Goal: Navigation & Orientation: Understand site structure

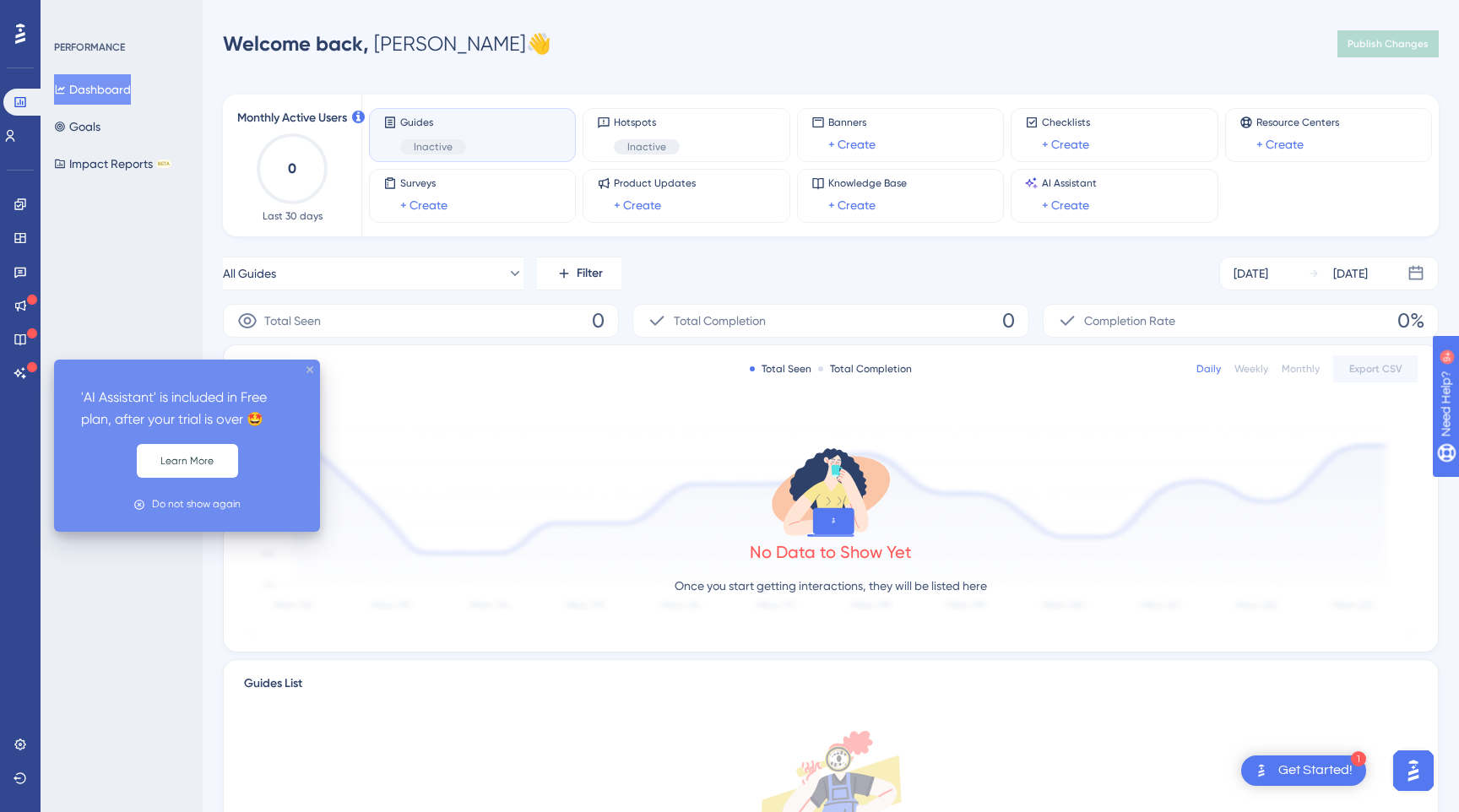
click at [310, 369] on icon "close tooltip" at bounding box center [310, 370] width 6 height 6
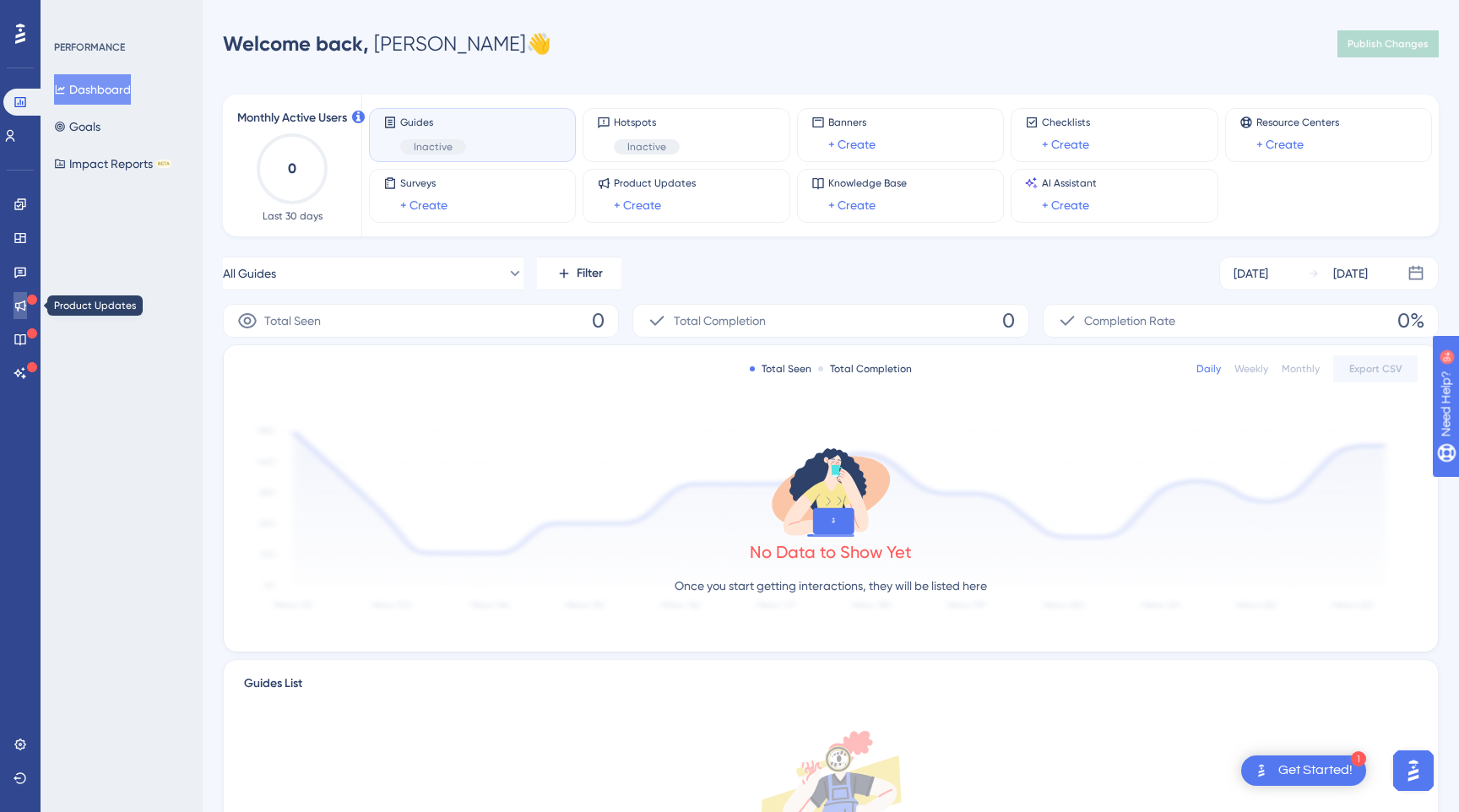
click at [15, 307] on icon at bounding box center [20, 306] width 11 height 11
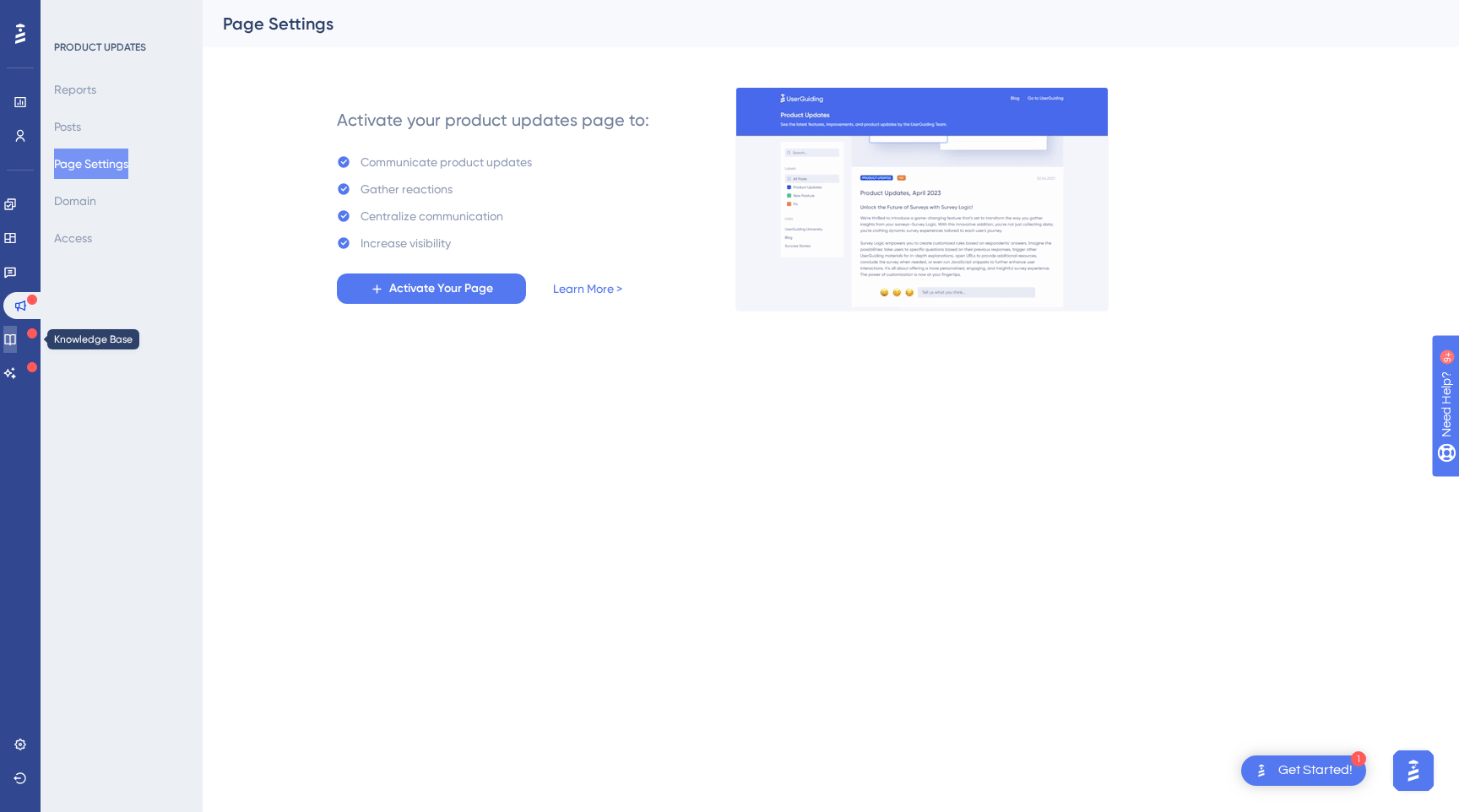
click at [17, 333] on icon at bounding box center [10, 339] width 14 height 14
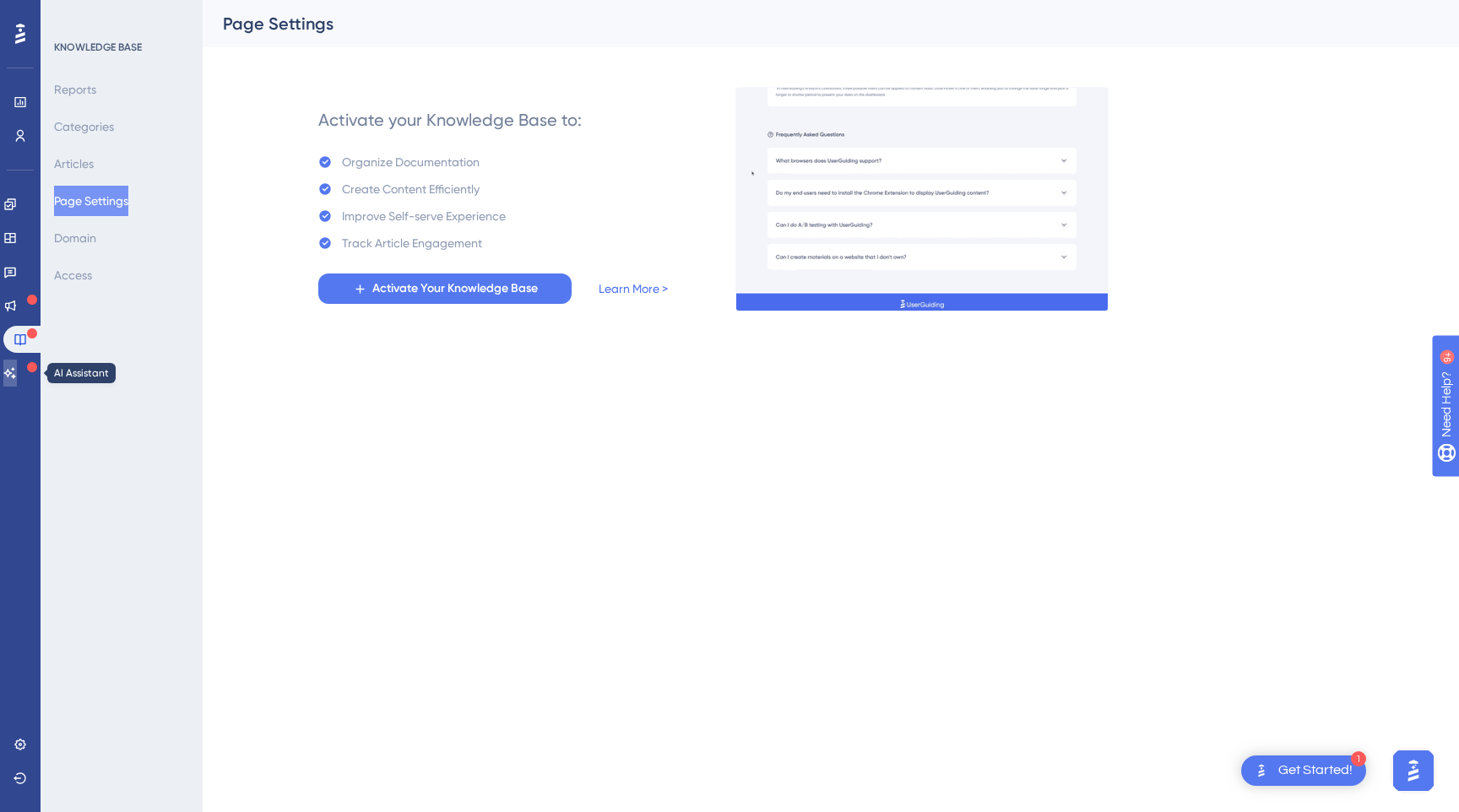
click at [17, 380] on link at bounding box center [10, 372] width 14 height 27
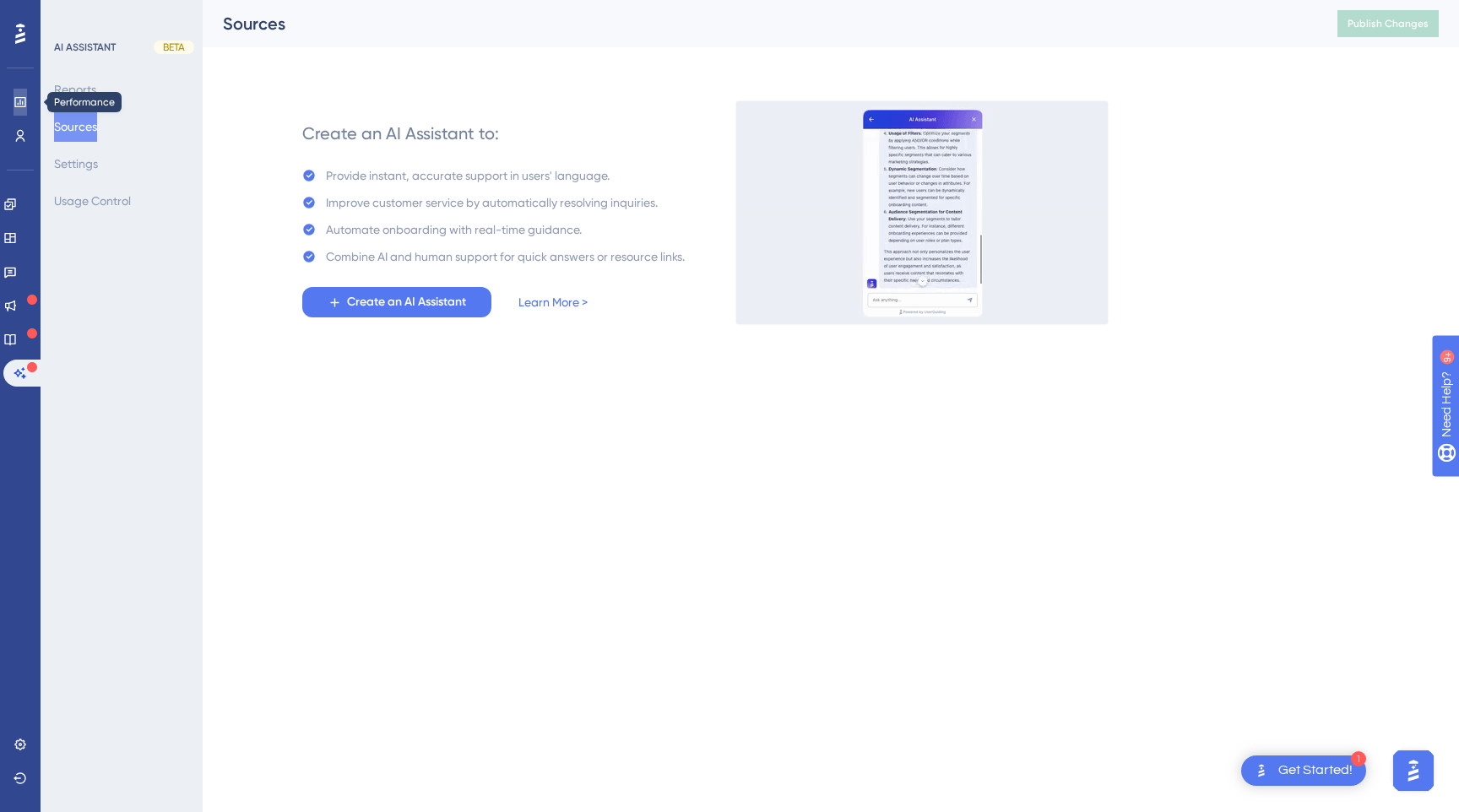
click at [24, 91] on link at bounding box center [20, 101] width 14 height 27
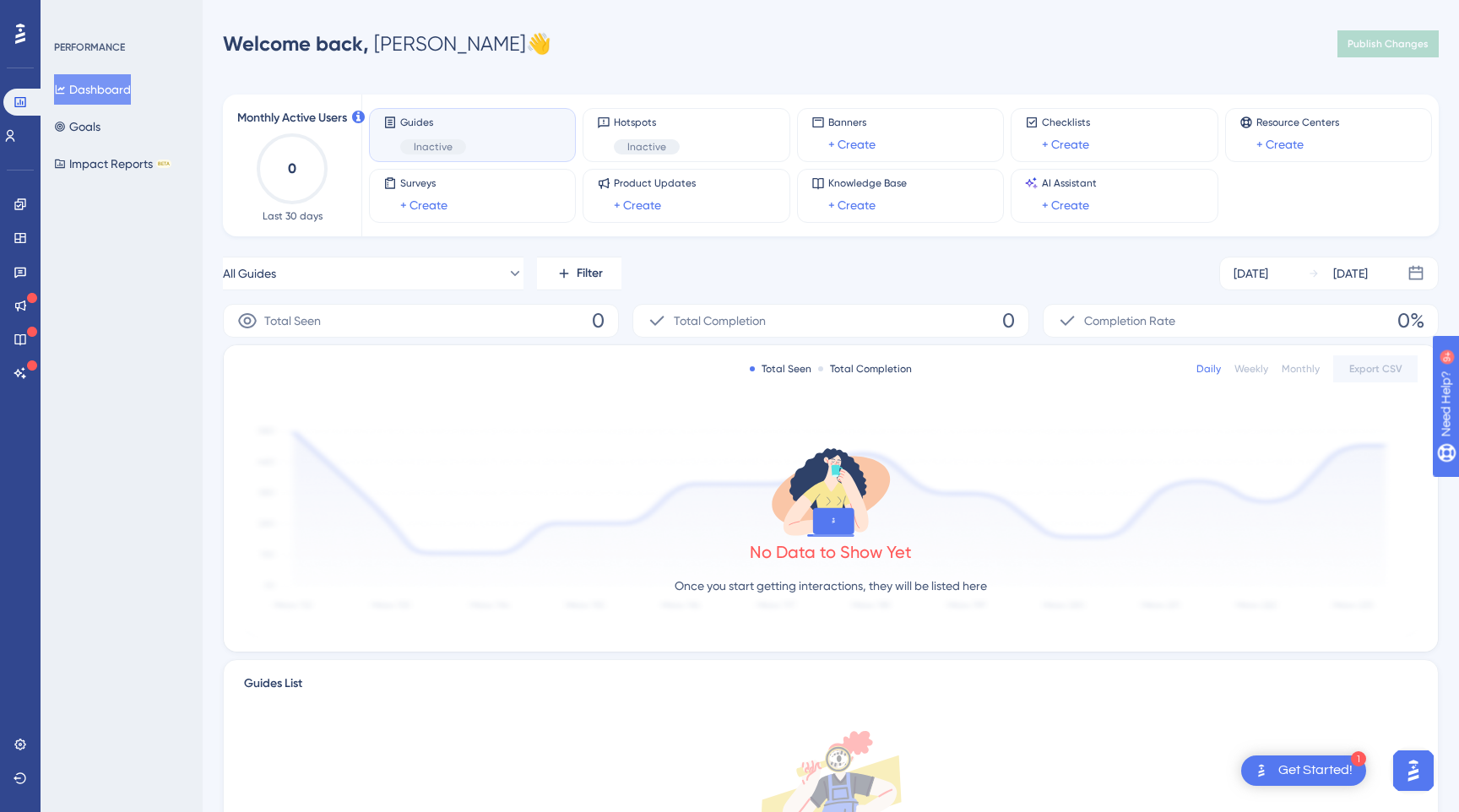
click at [21, 29] on icon at bounding box center [19, 34] width 10 height 20
click at [23, 740] on icon at bounding box center [20, 744] width 11 height 11
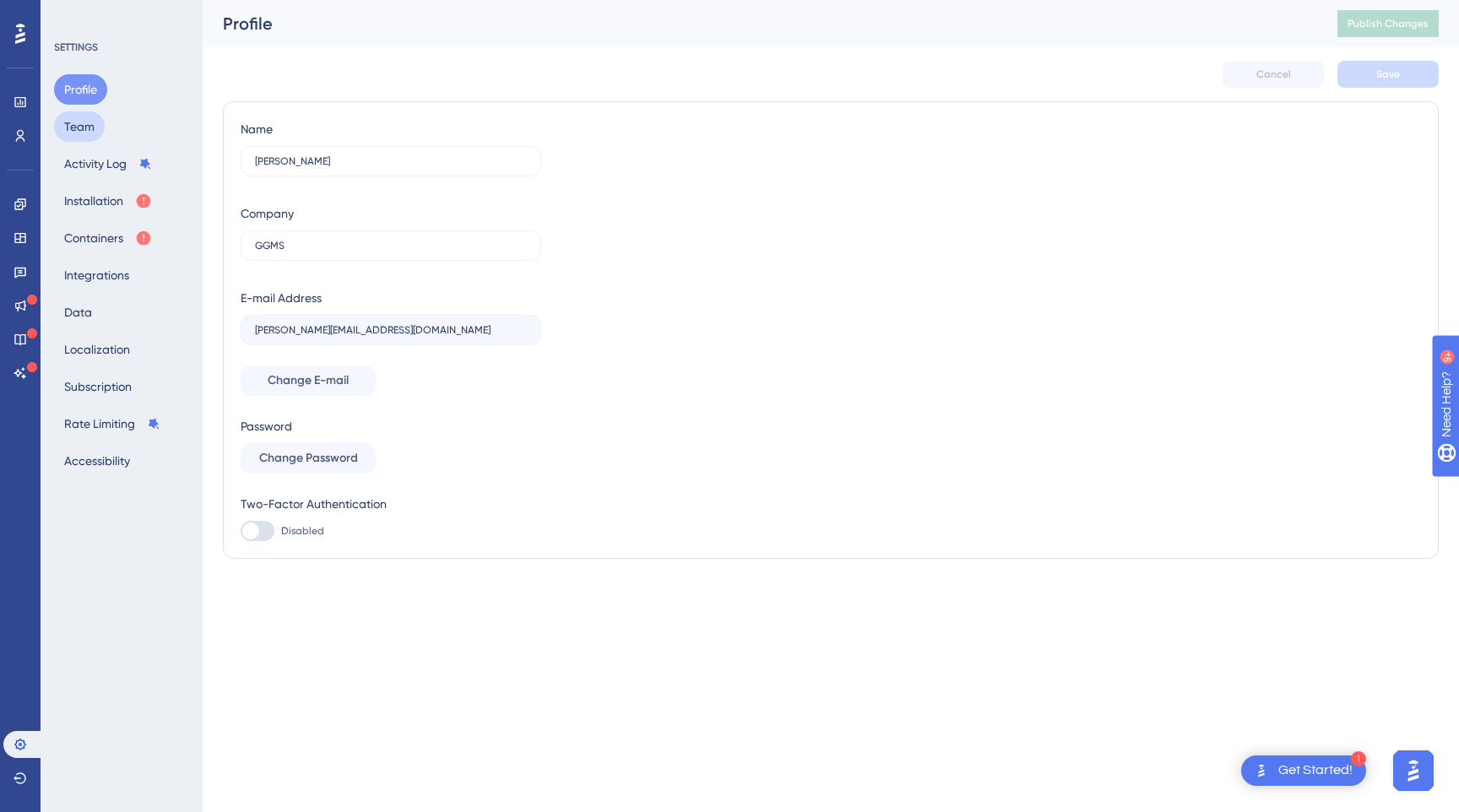
click at [87, 128] on button "Team" at bounding box center [79, 126] width 51 height 30
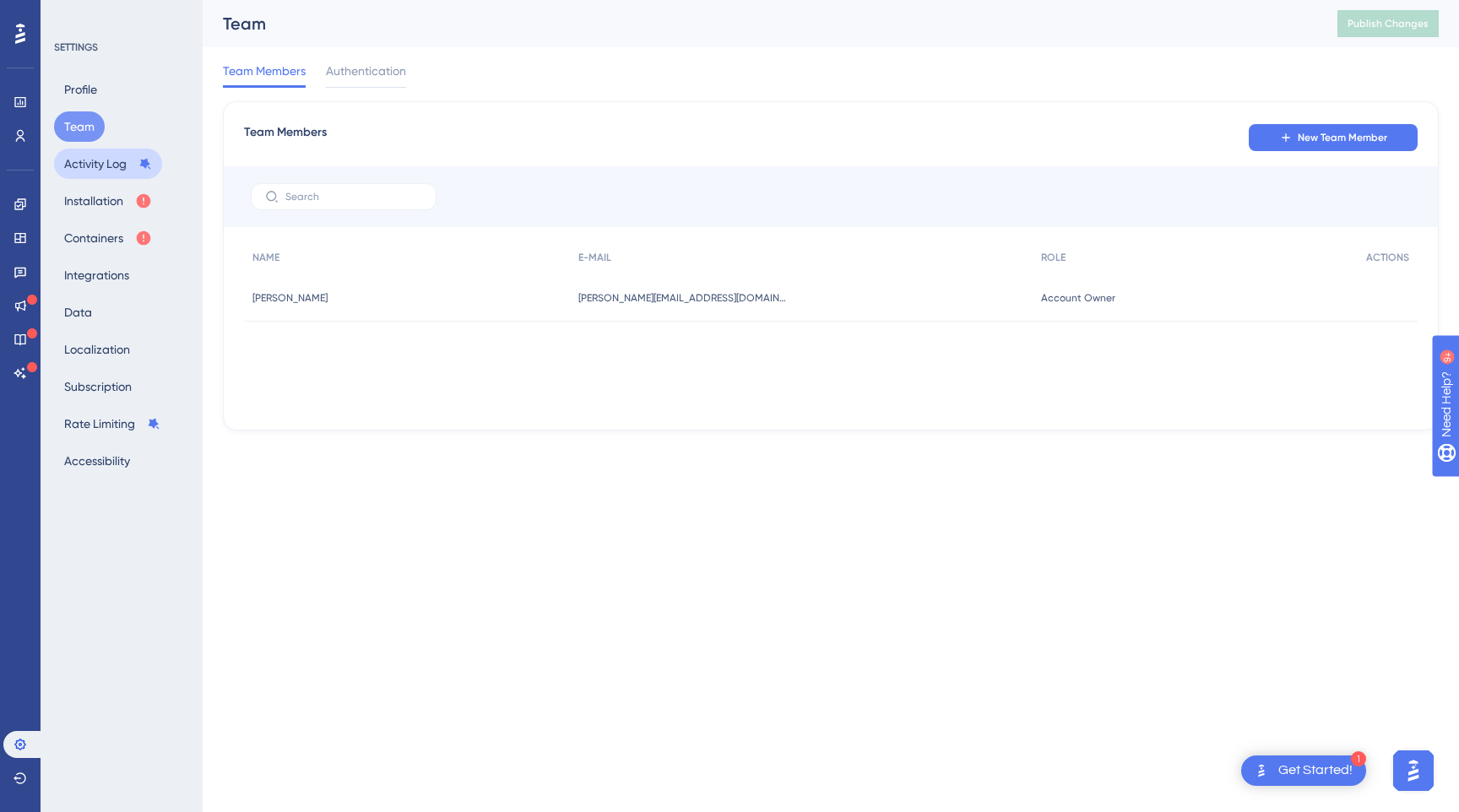
click at [86, 166] on button "Activity Log" at bounding box center [108, 163] width 108 height 30
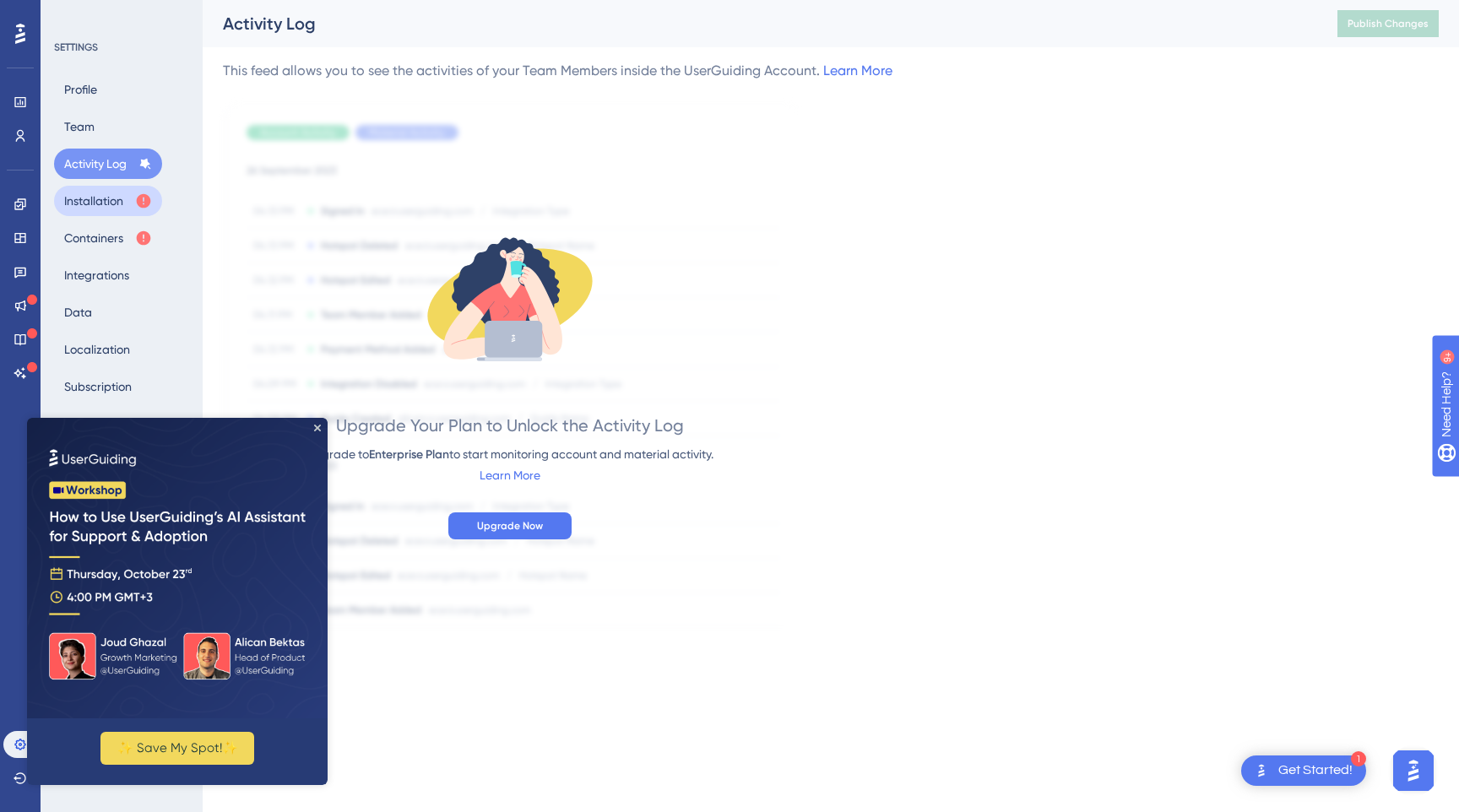
click at [86, 206] on button "Installation" at bounding box center [108, 201] width 108 height 30
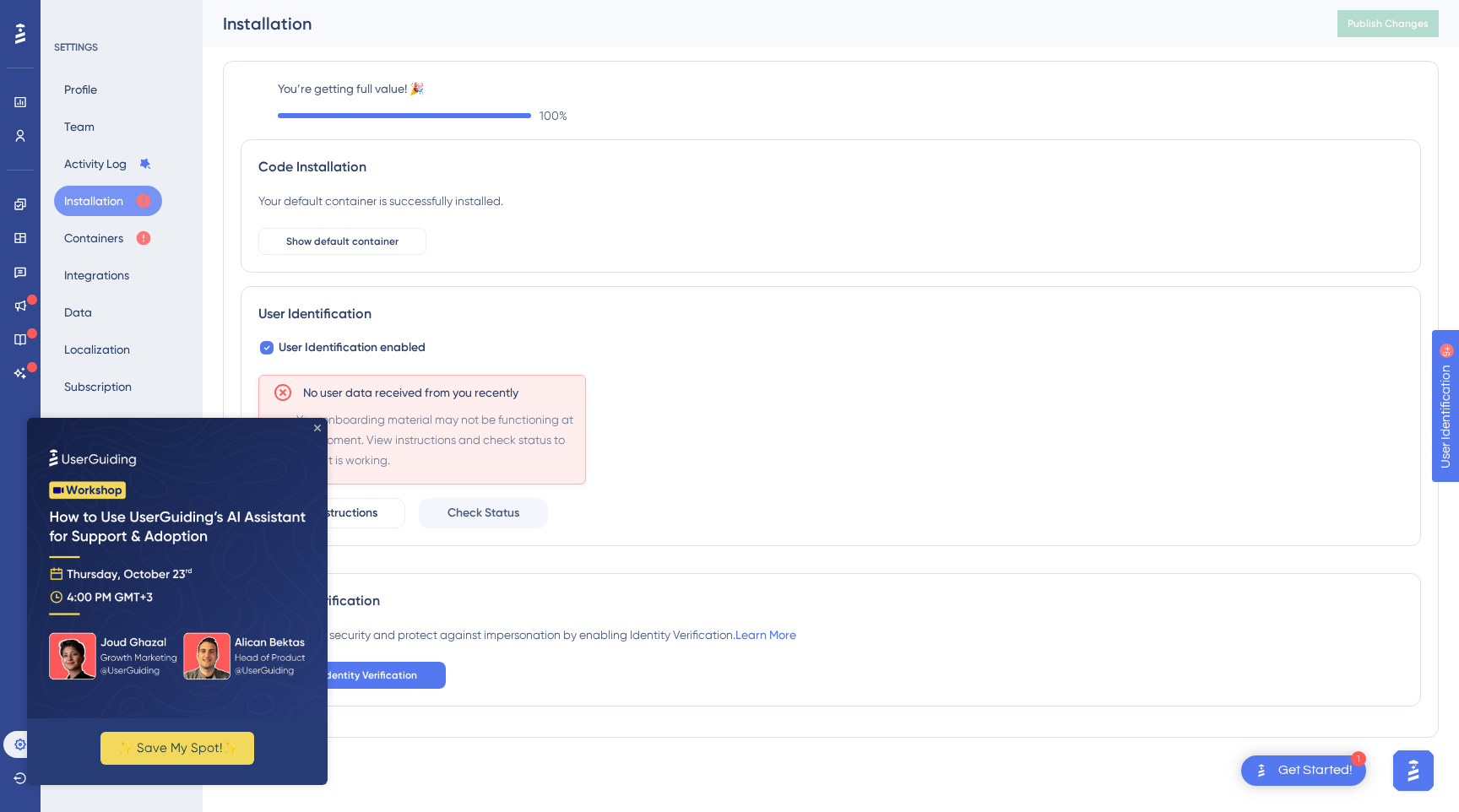
click at [315, 427] on icon "Close Preview" at bounding box center [317, 428] width 6 height 6
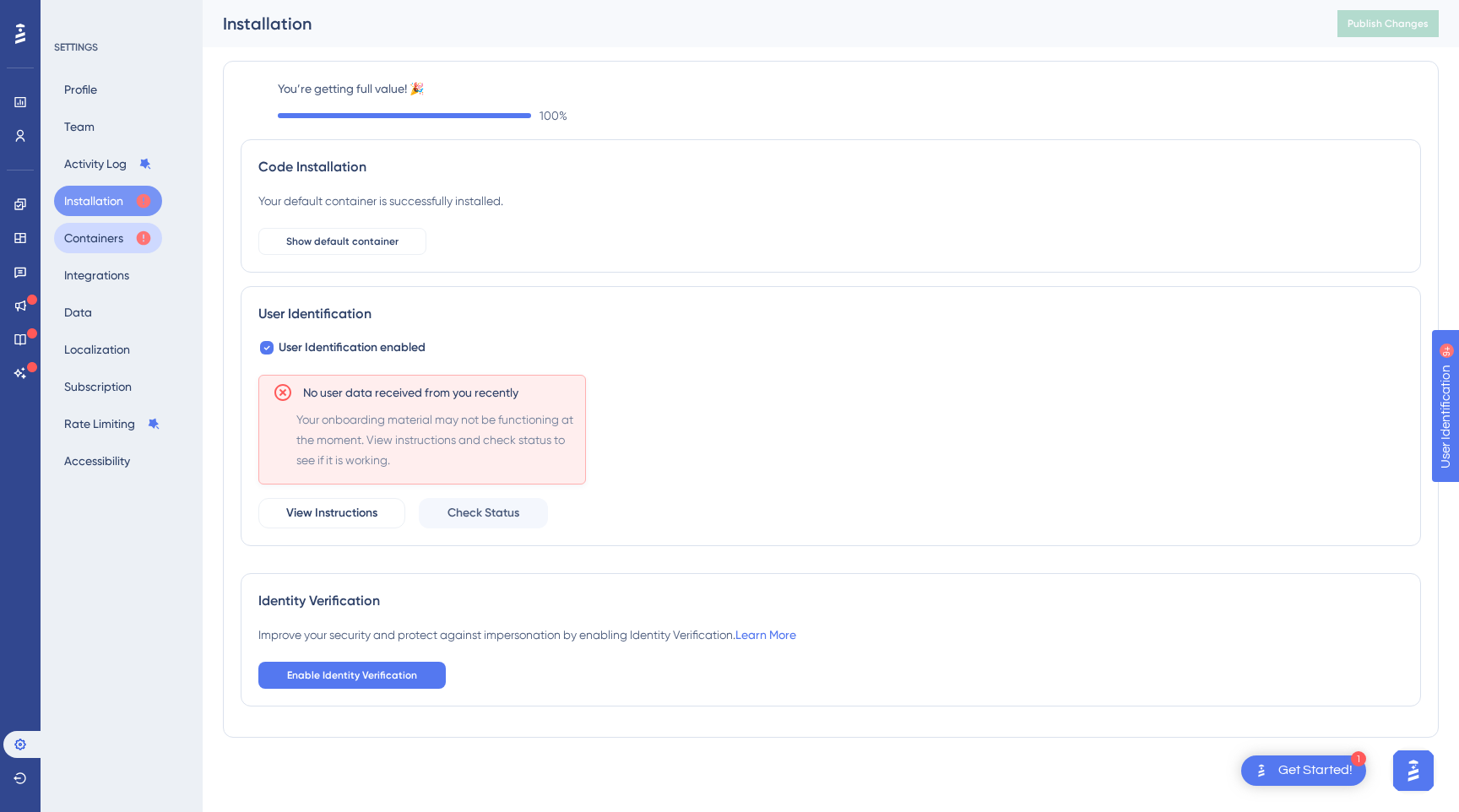
click at [116, 237] on button "Containers" at bounding box center [108, 238] width 108 height 30
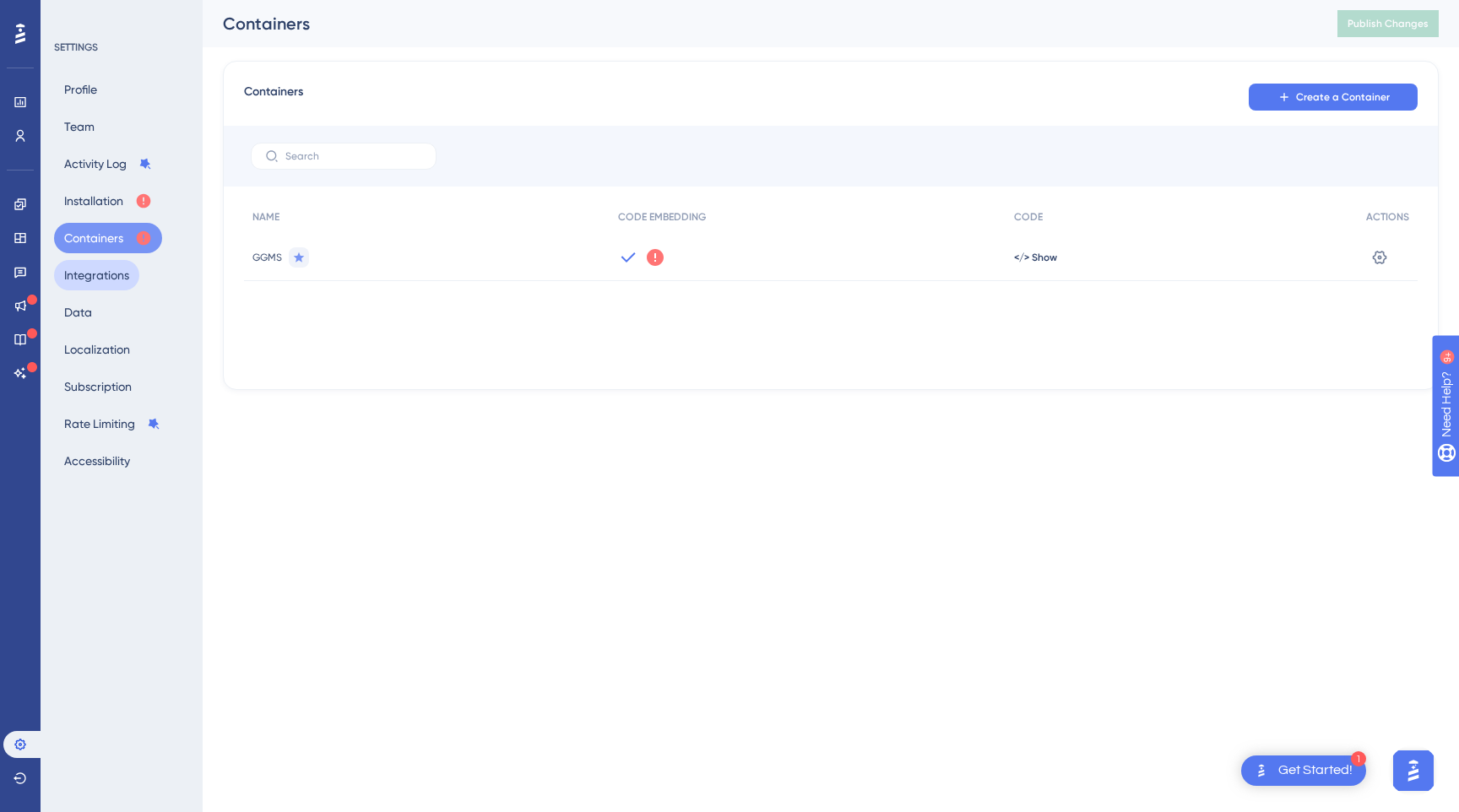
click at [103, 283] on button "Integrations" at bounding box center [97, 275] width 86 height 30
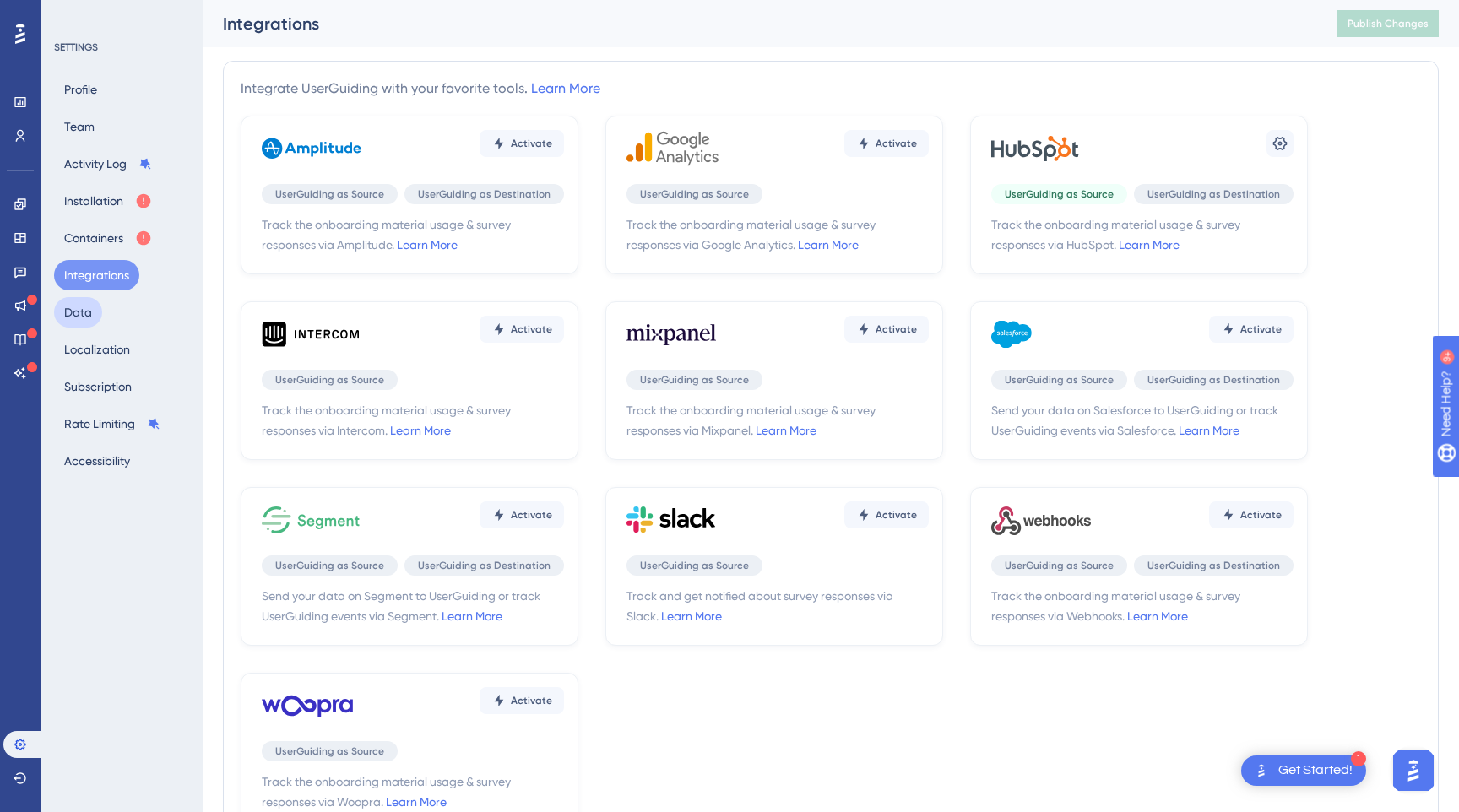
click at [86, 308] on button "Data" at bounding box center [78, 312] width 48 height 30
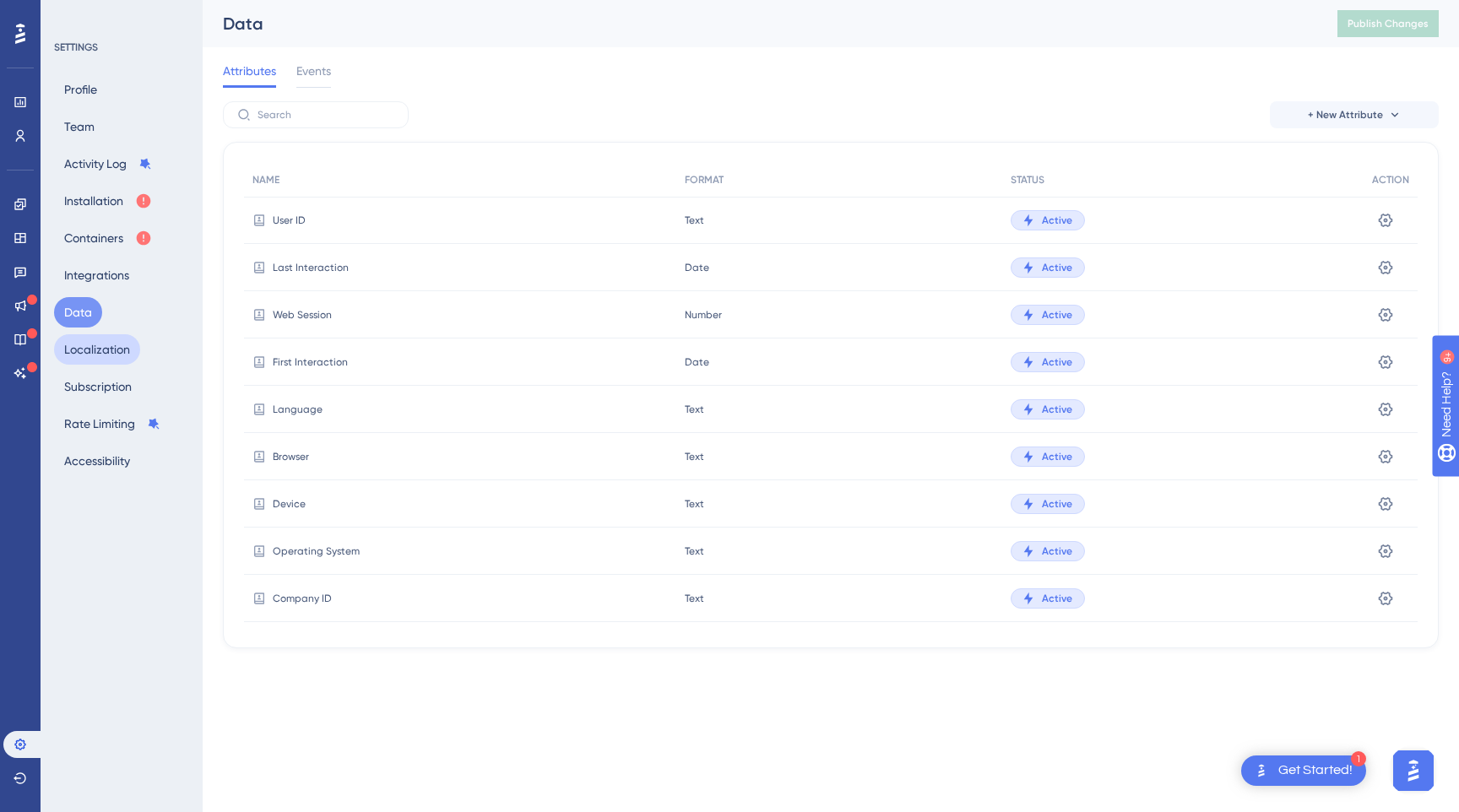
click at [86, 348] on button "Localization" at bounding box center [97, 349] width 86 height 30
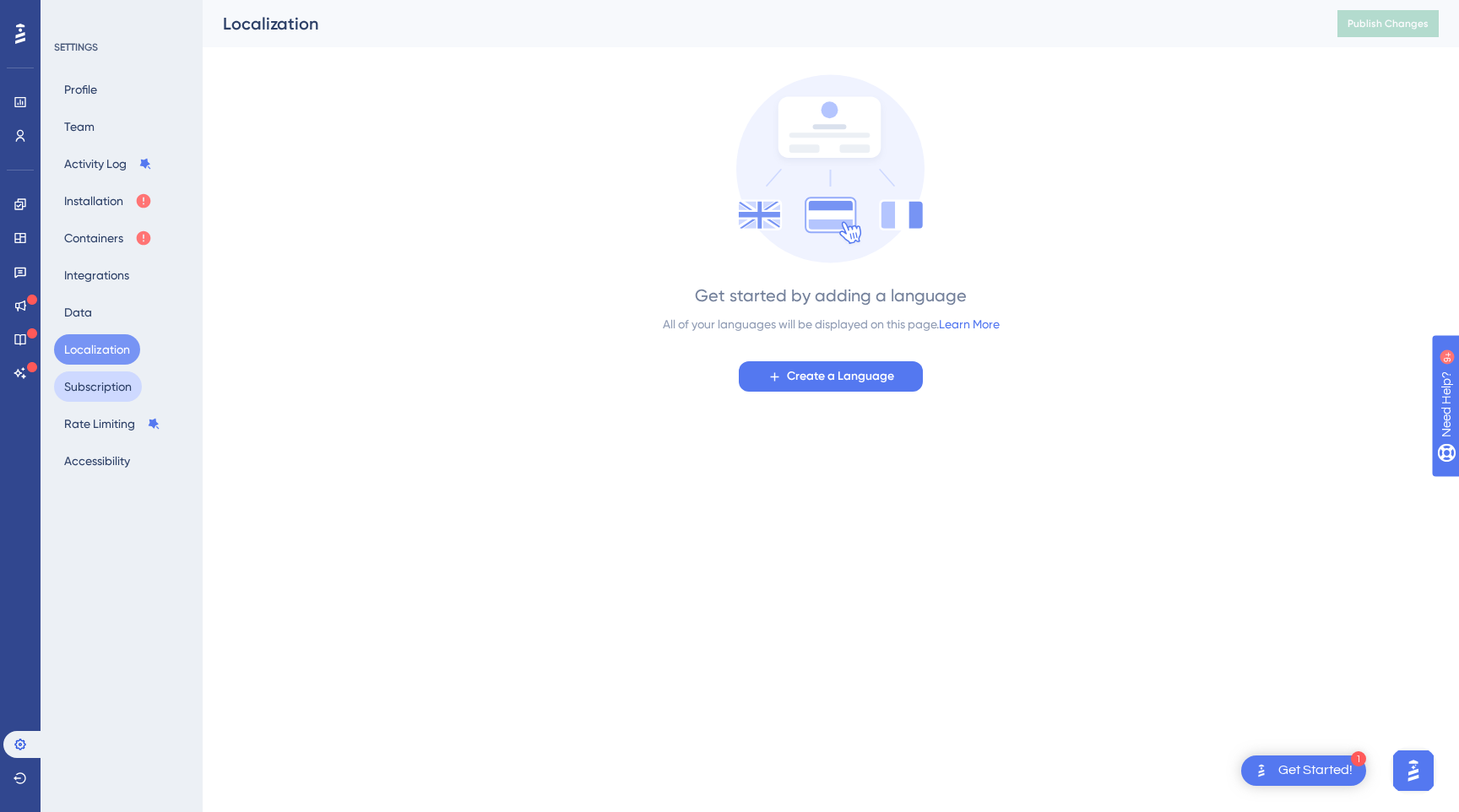
click at [82, 396] on button "Subscription" at bounding box center [98, 386] width 88 height 30
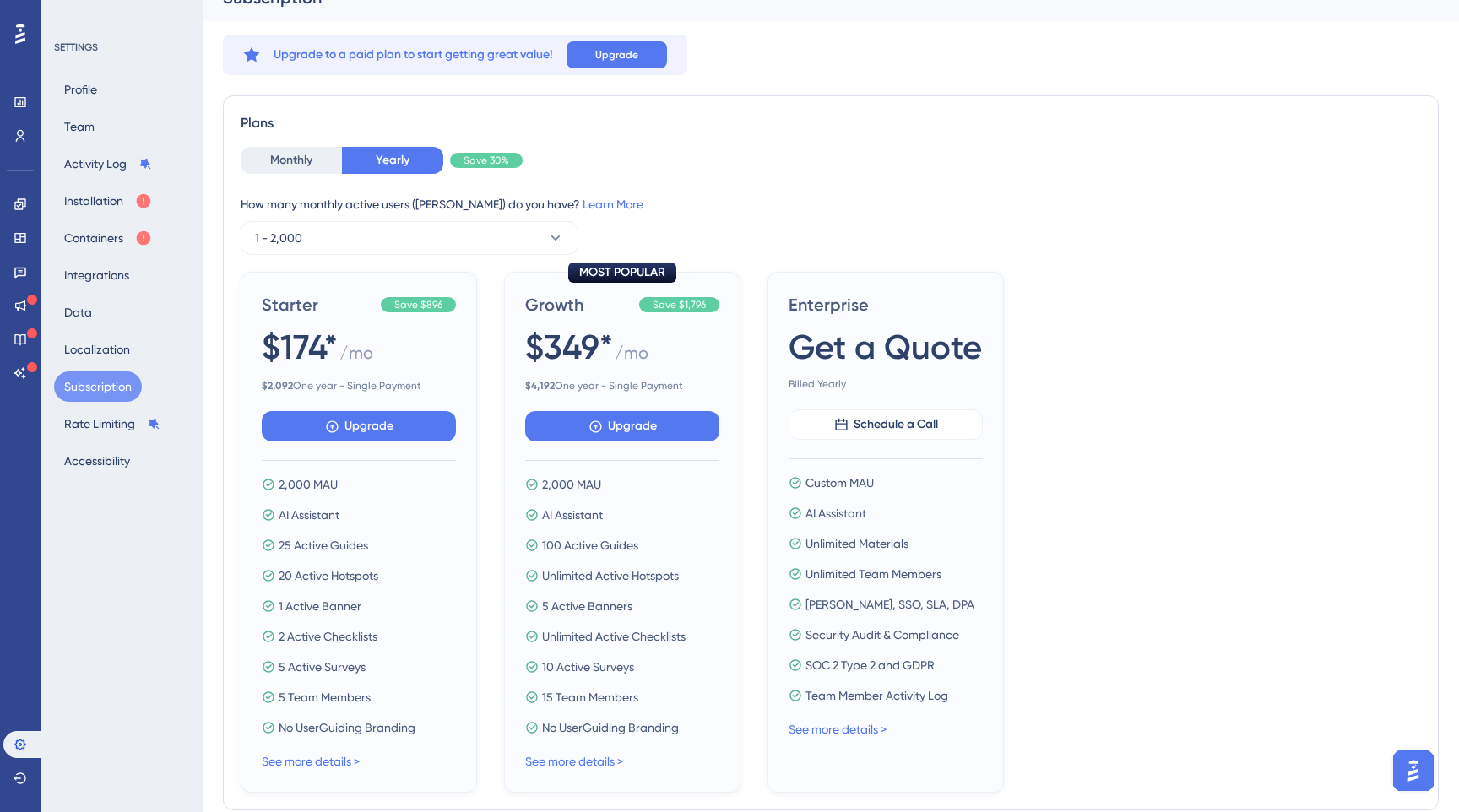
scroll to position [28, 0]
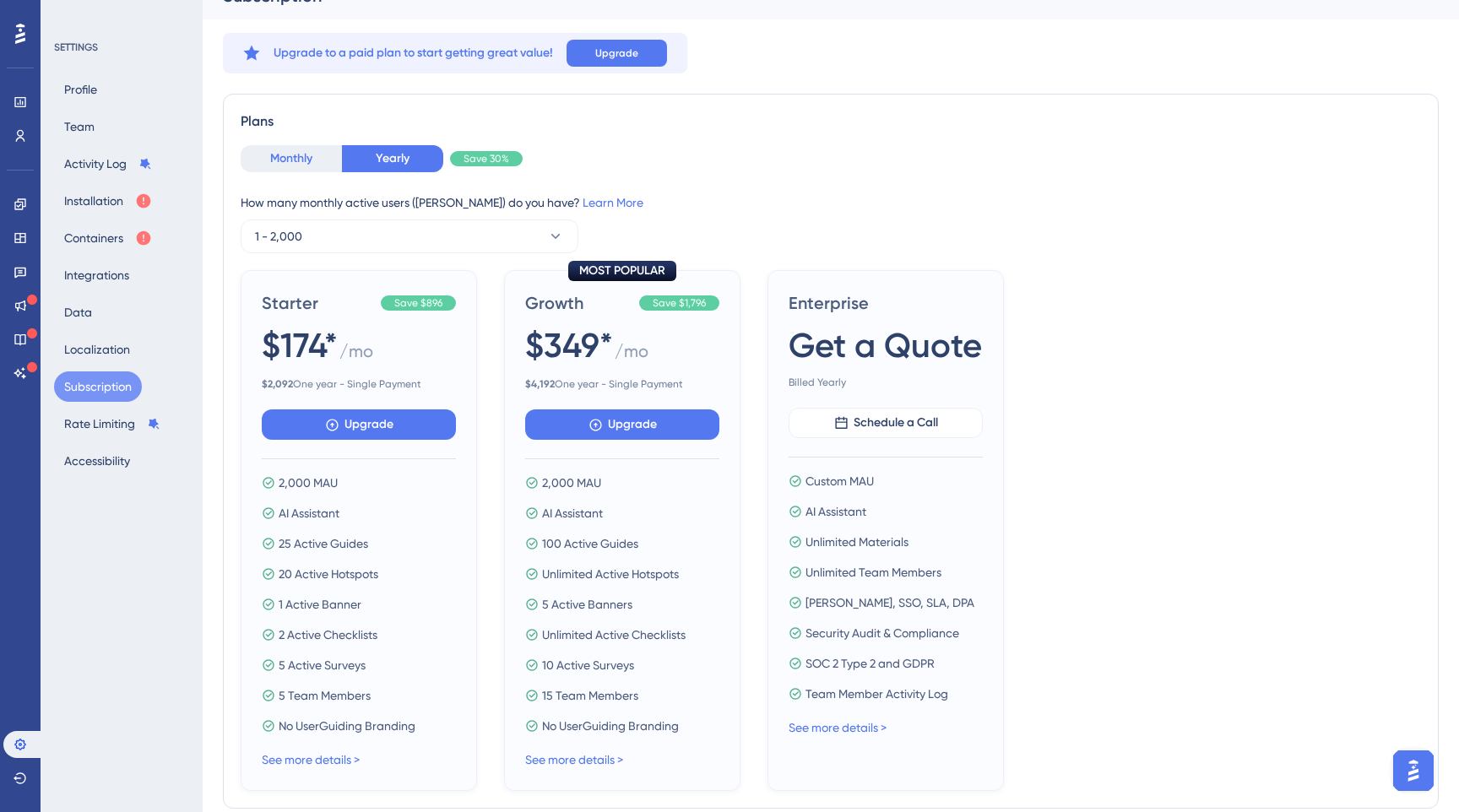
click at [304, 159] on button "Monthly" at bounding box center [291, 159] width 101 height 27
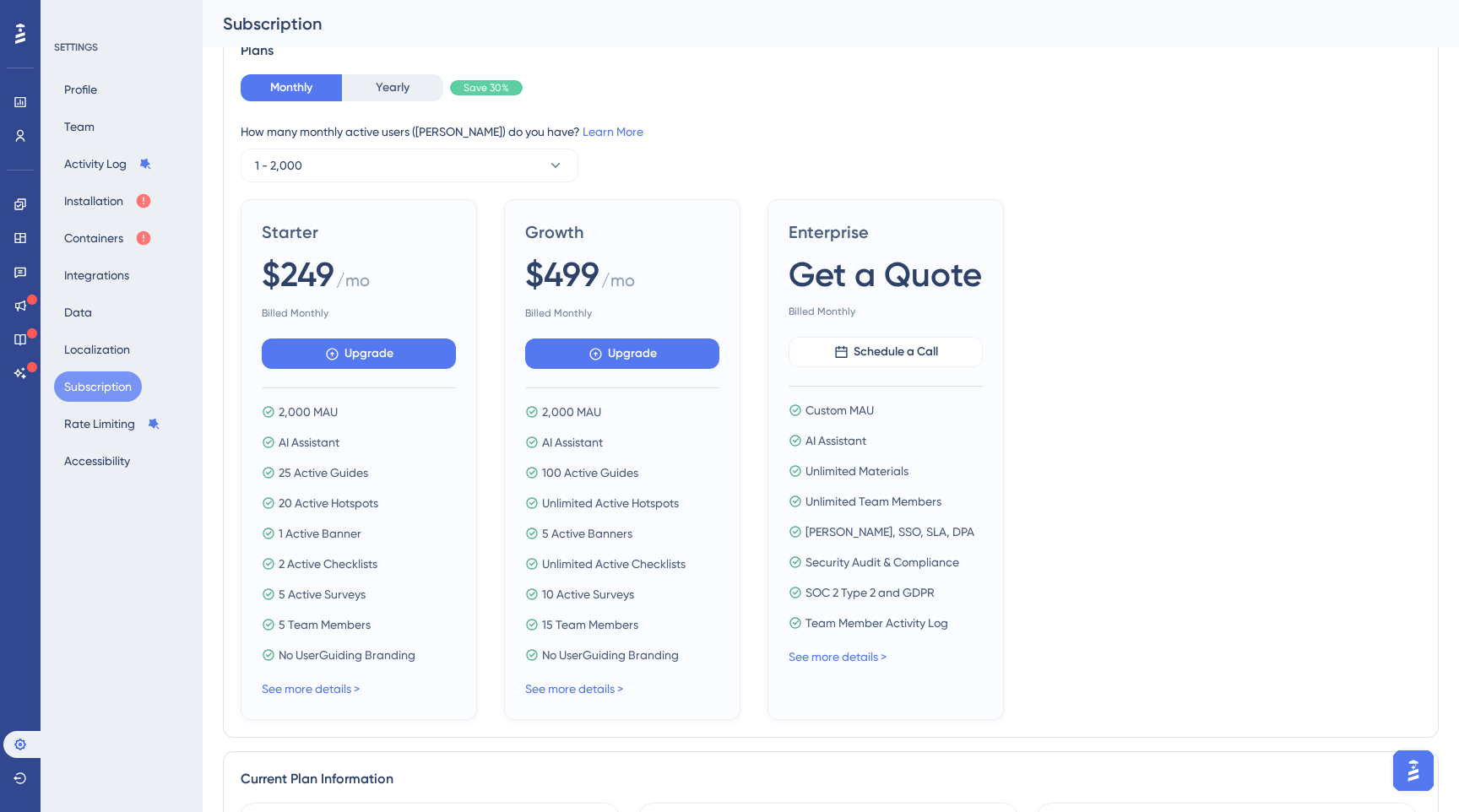
scroll to position [122, 0]
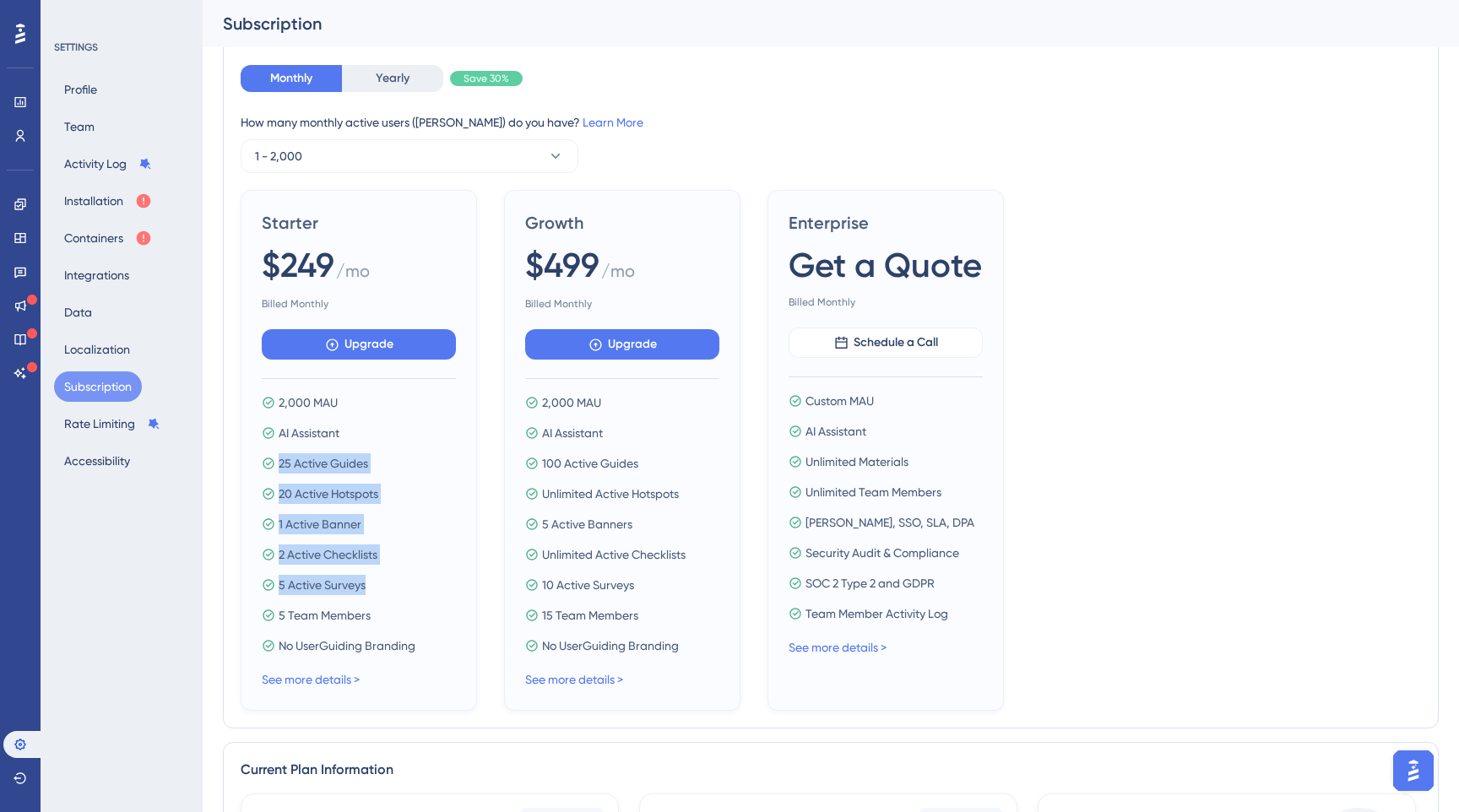
drag, startPoint x: 278, startPoint y: 464, endPoint x: 379, endPoint y: 591, distance: 162.3
click at [379, 592] on div "2,000 MAU AI Assistant 25 Active Guides 20 Active Hotspots 1 Active Banner 2 Ac…" at bounding box center [359, 524] width 194 height 264
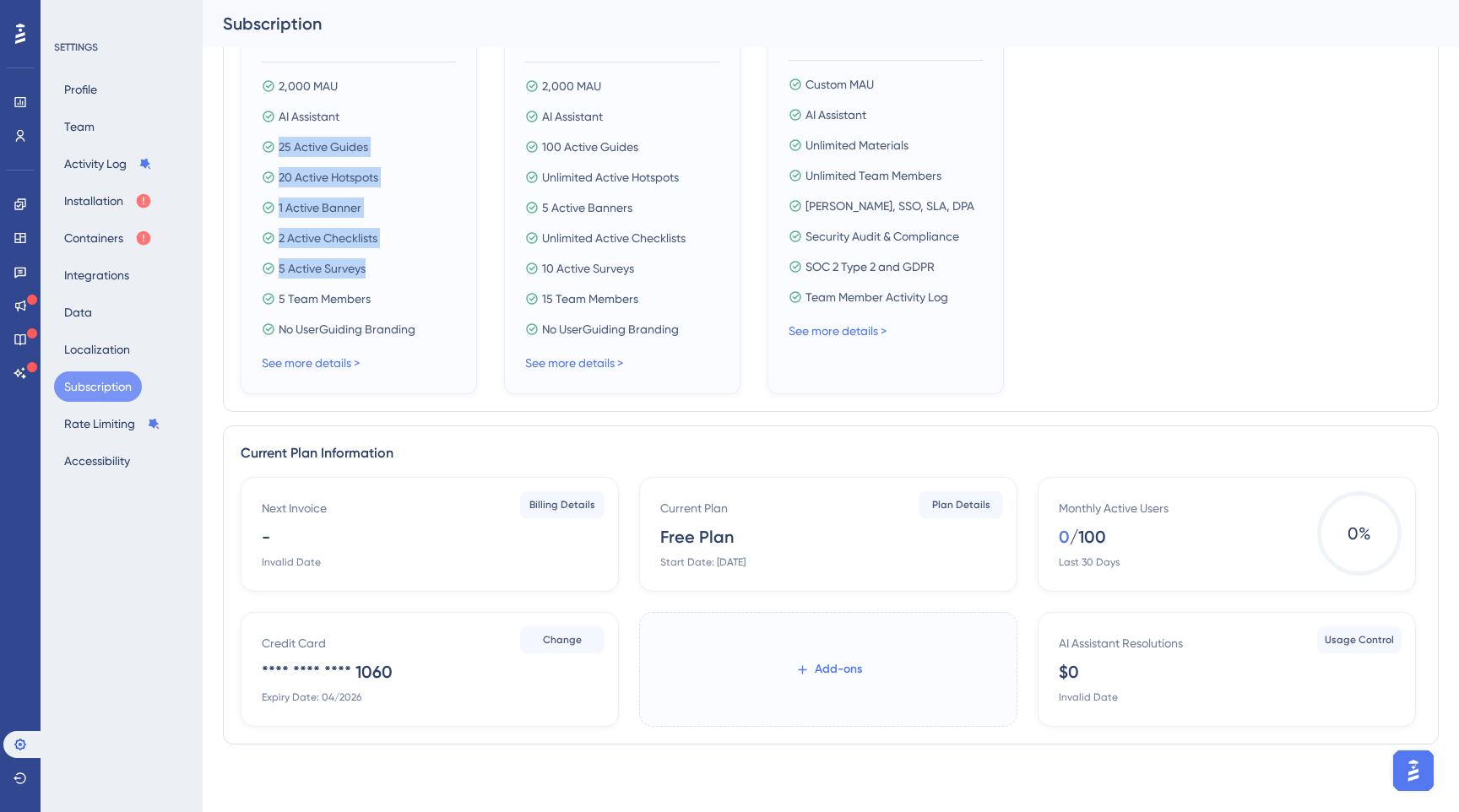
scroll to position [0, 0]
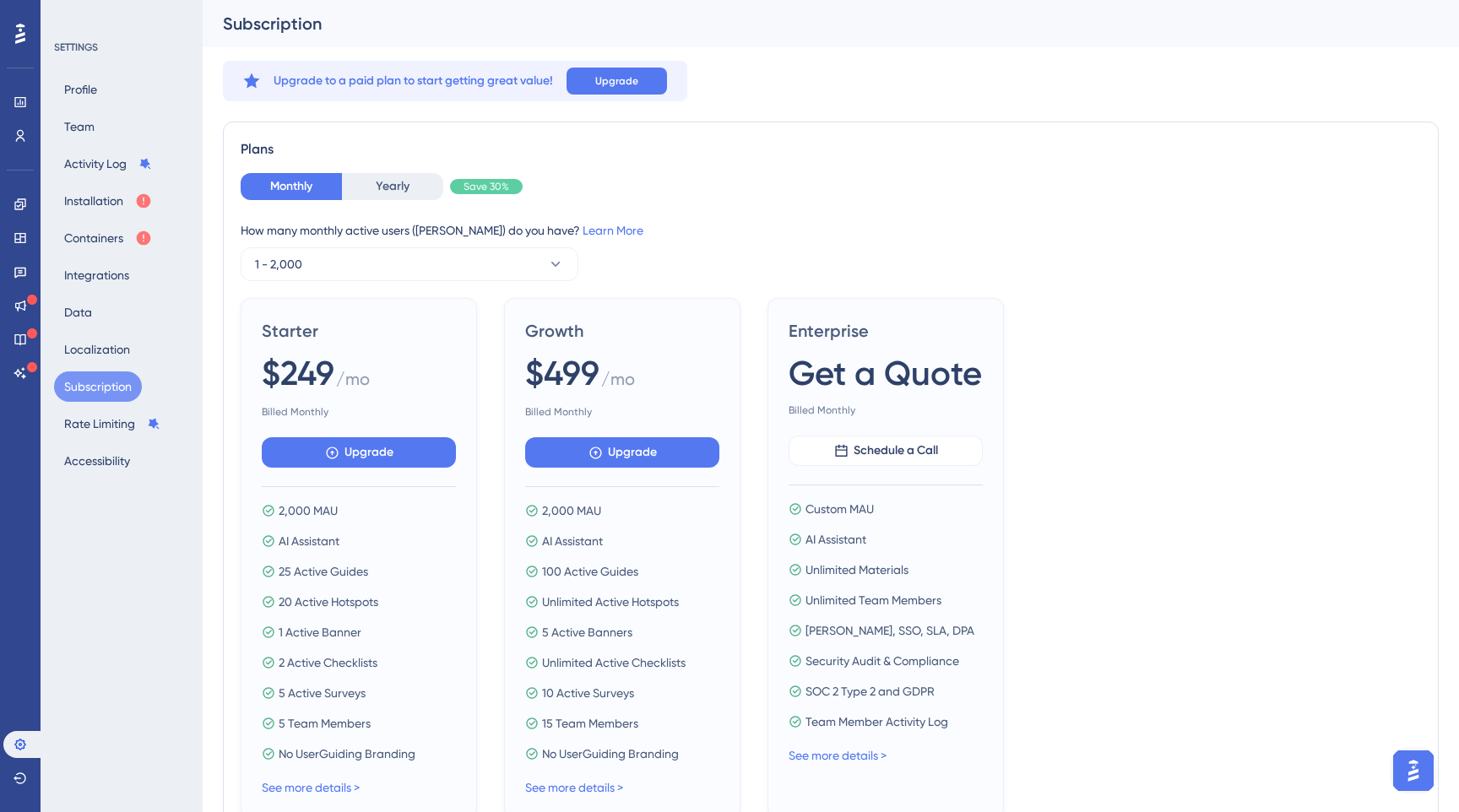
click at [442, 515] on div "2,000 MAU" at bounding box center [359, 511] width 194 height 20
click at [112, 431] on button "Rate Limiting" at bounding box center [112, 423] width 116 height 30
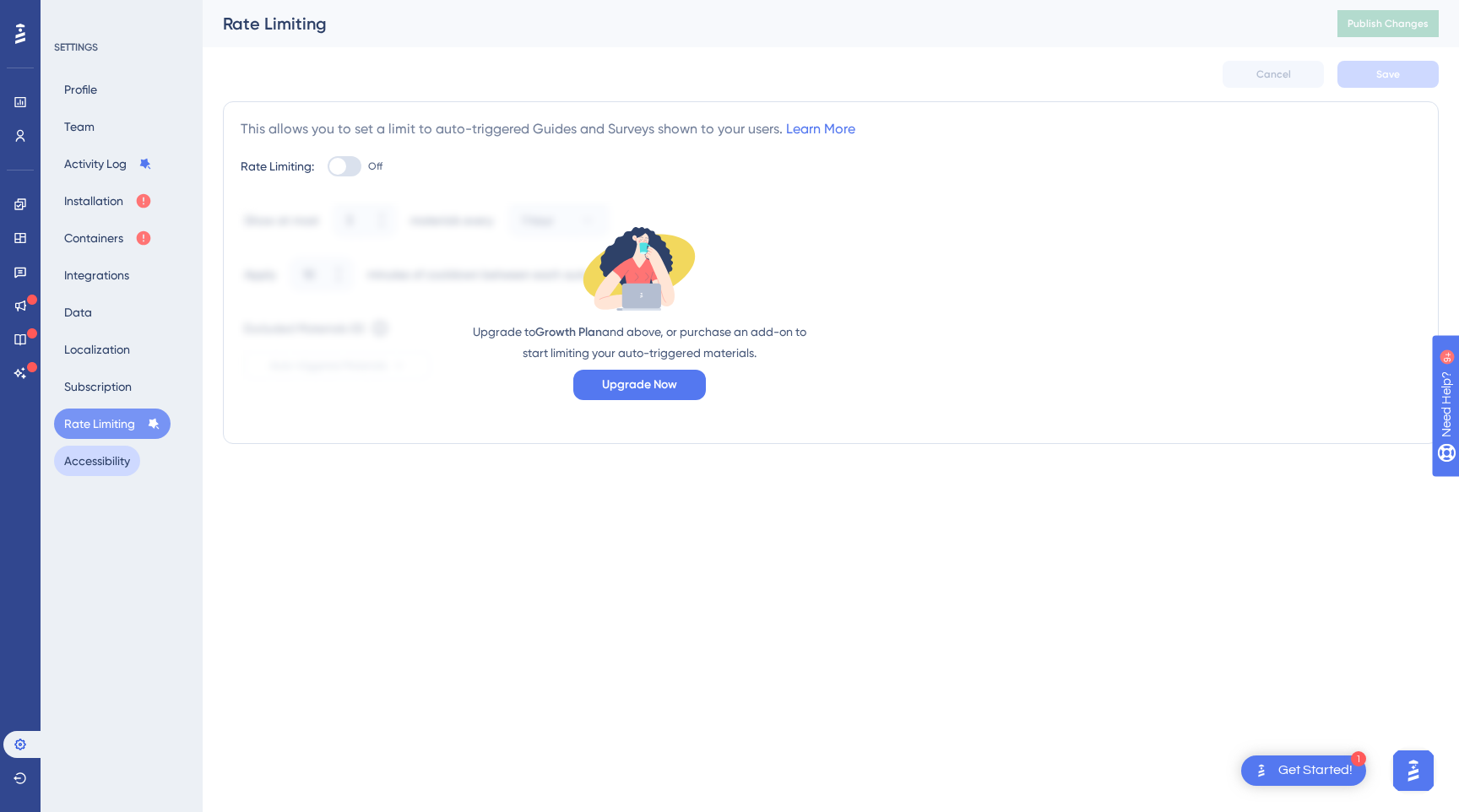
click at [105, 465] on button "Accessibility" at bounding box center [97, 461] width 86 height 30
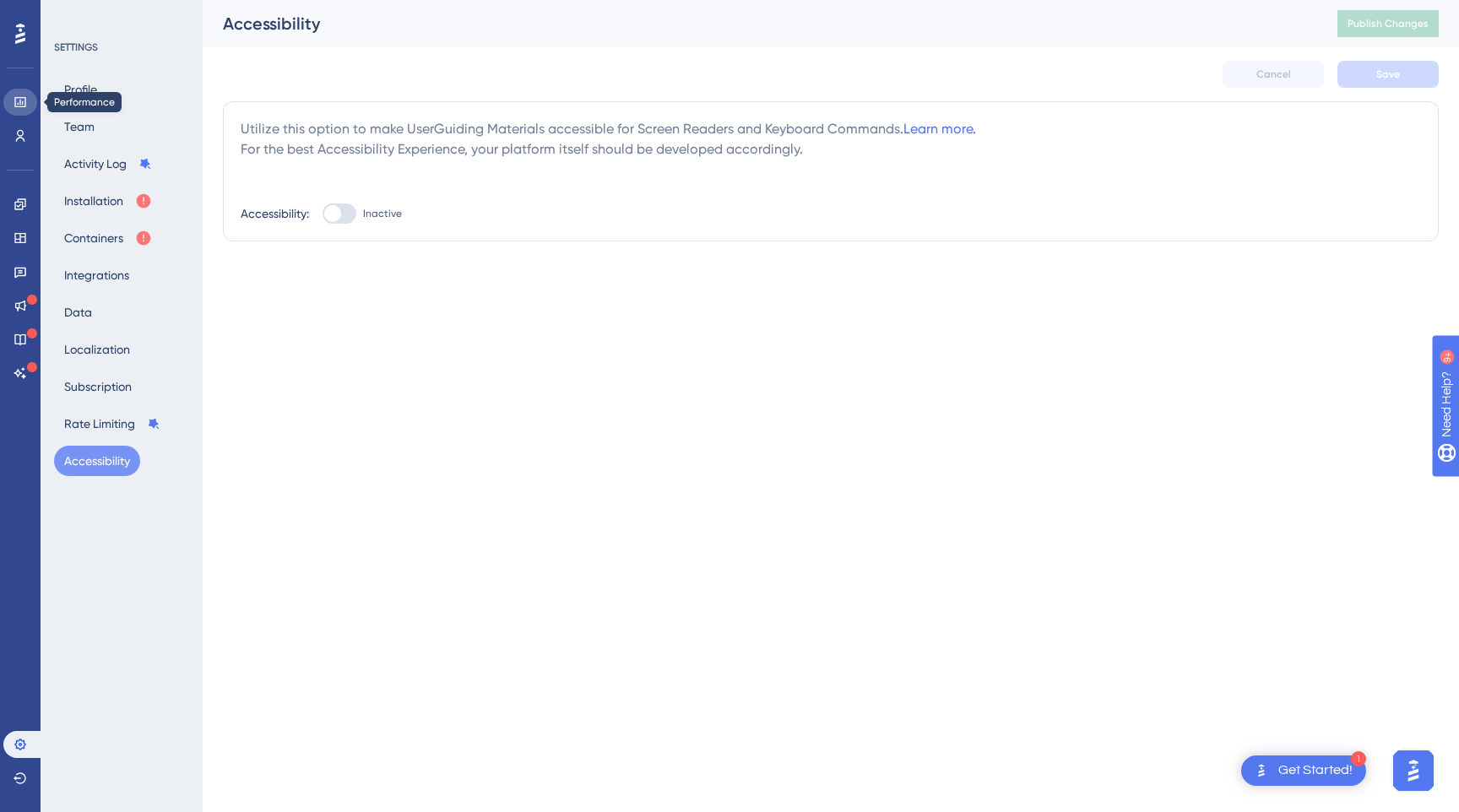
click at [20, 110] on link at bounding box center [20, 101] width 34 height 27
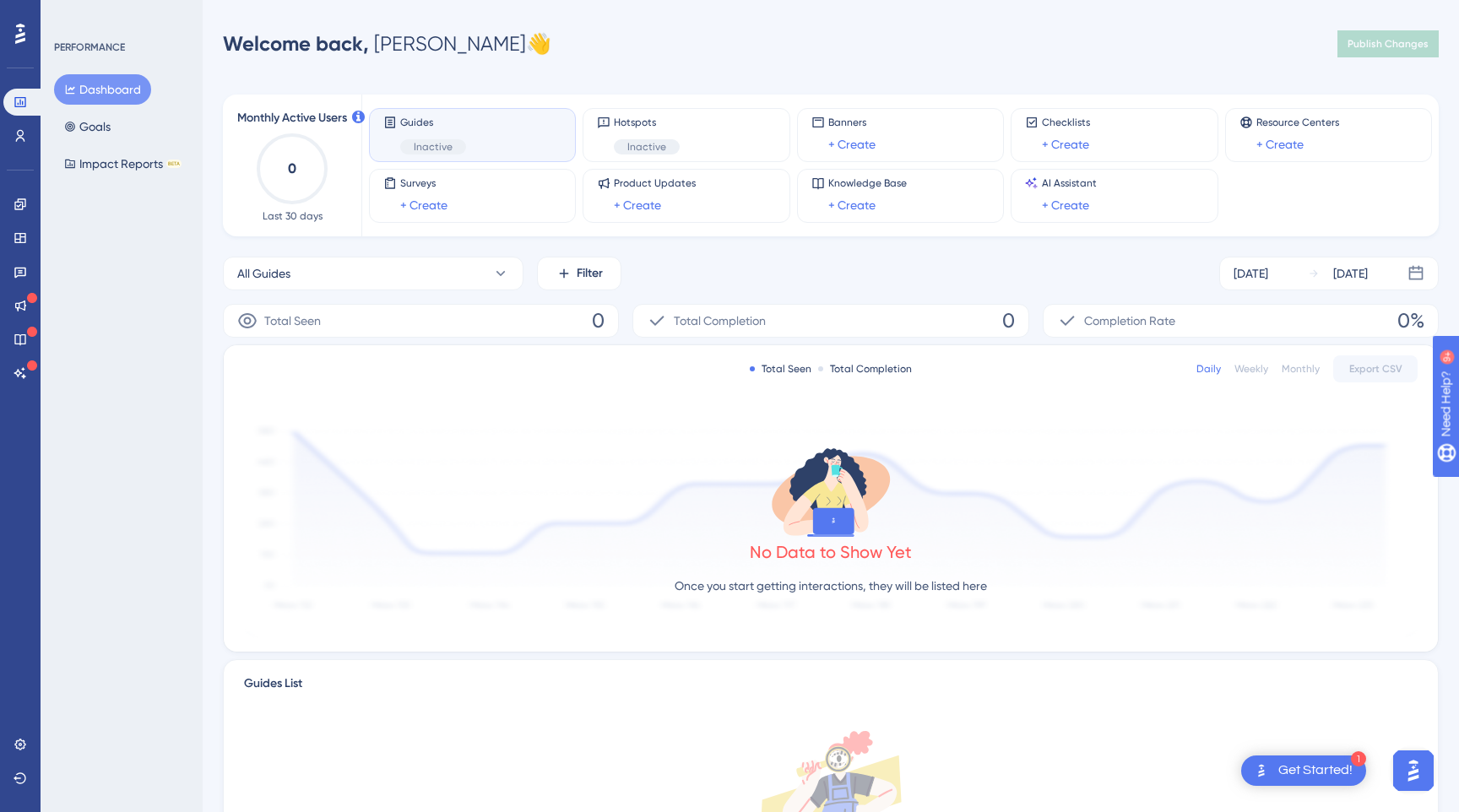
click at [23, 149] on div "Engagement Widgets Feedback Product Updates Knowledge Base AI Assistant" at bounding box center [20, 267] width 34 height 237
click at [18, 135] on icon at bounding box center [20, 135] width 9 height 12
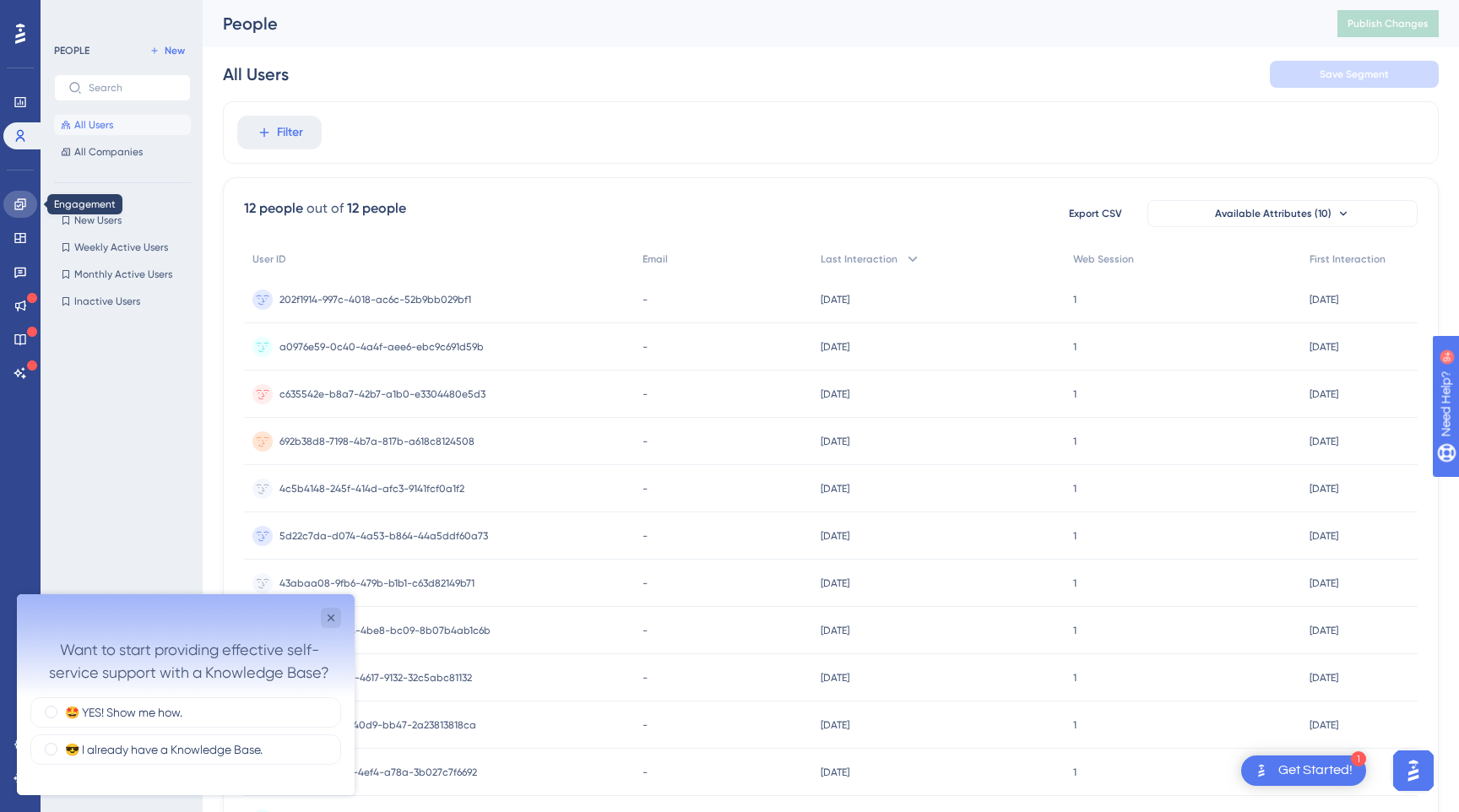
click at [22, 204] on icon at bounding box center [20, 204] width 11 height 11
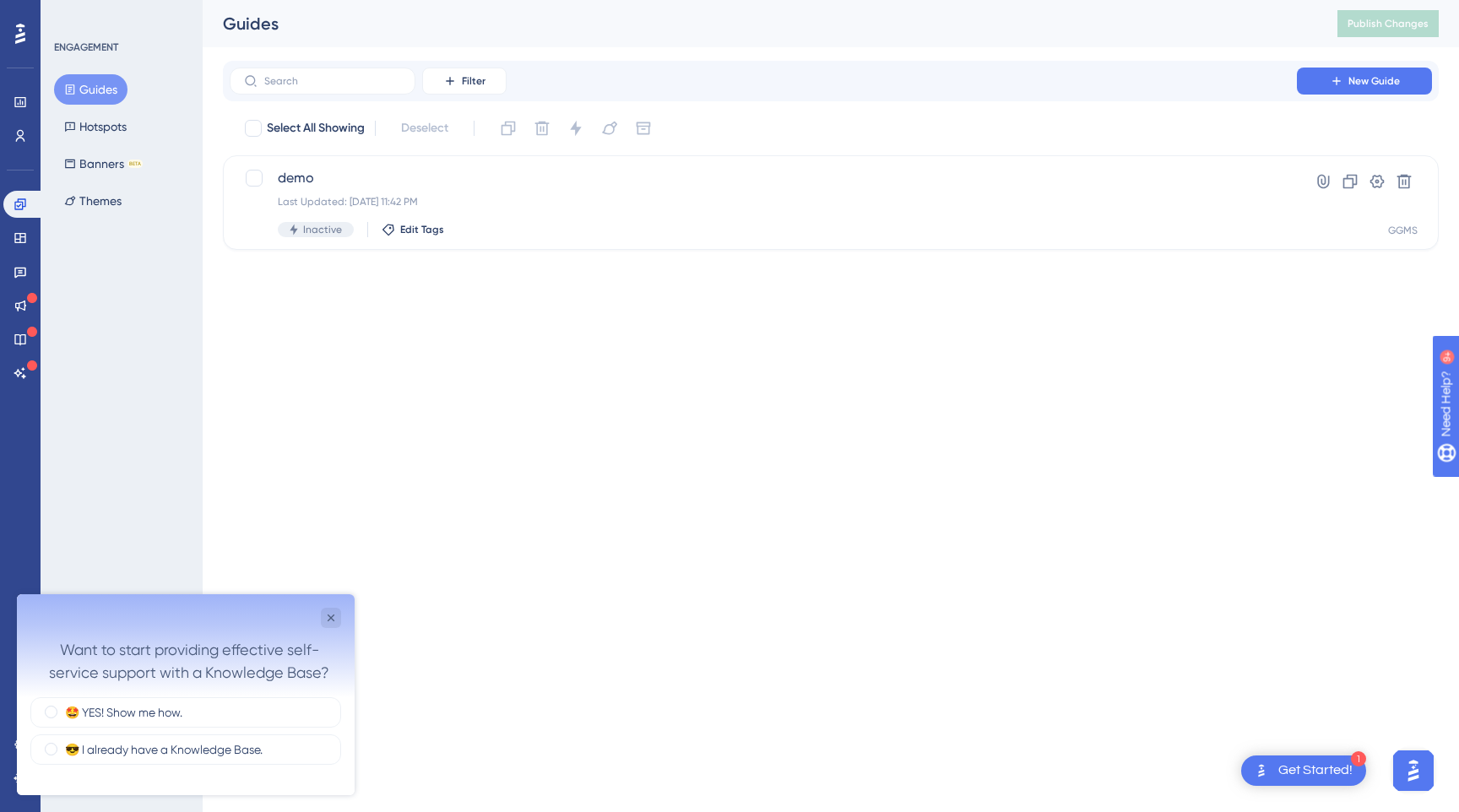
click at [137, 135] on div "Guides Hotspots Banners BETA Themes" at bounding box center [123, 146] width 136 height 142
click at [103, 135] on button "Hotspots" at bounding box center [96, 126] width 83 height 30
click at [104, 163] on button "Banners BETA" at bounding box center [103, 163] width 99 height 30
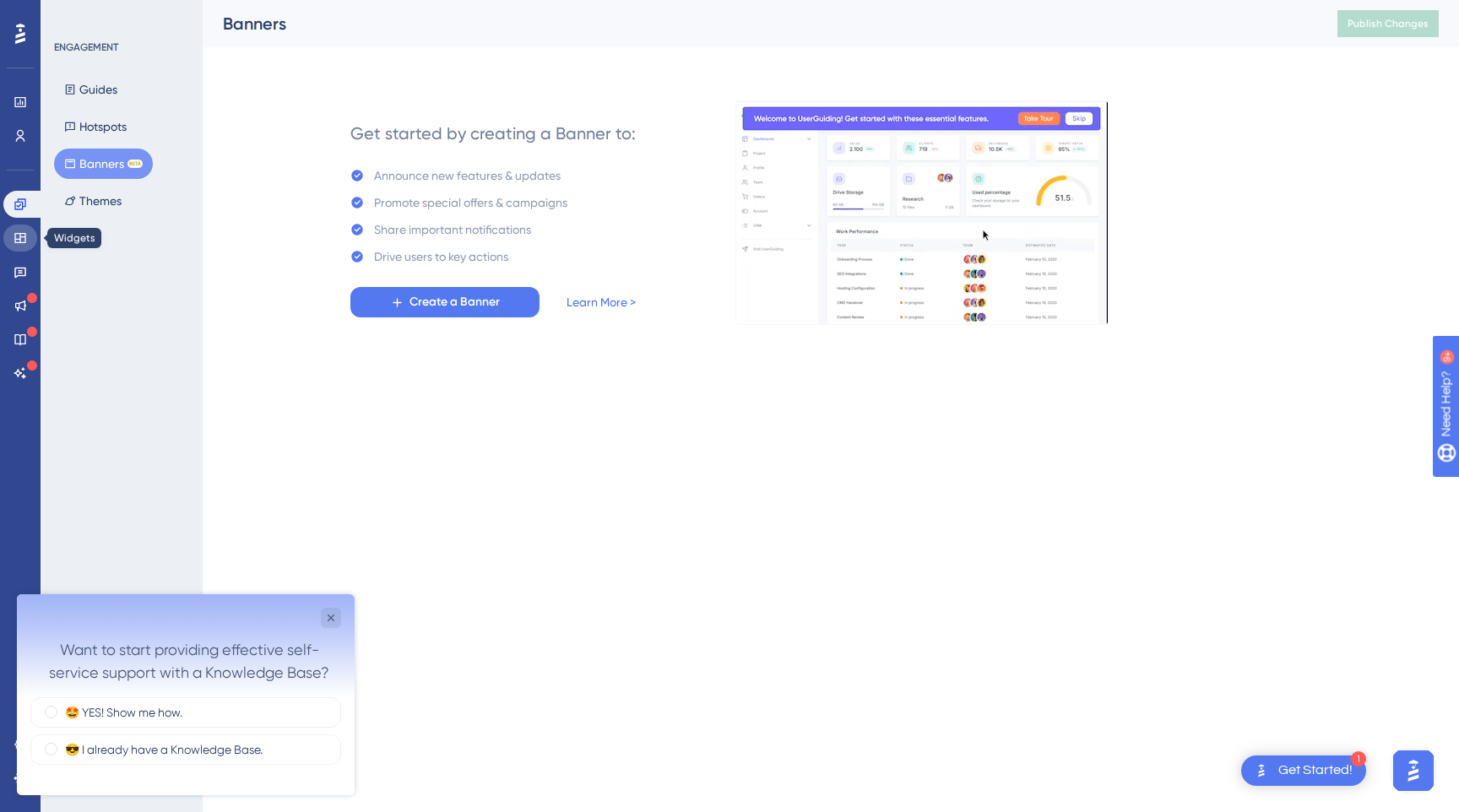
click at [21, 242] on icon at bounding box center [20, 238] width 11 height 10
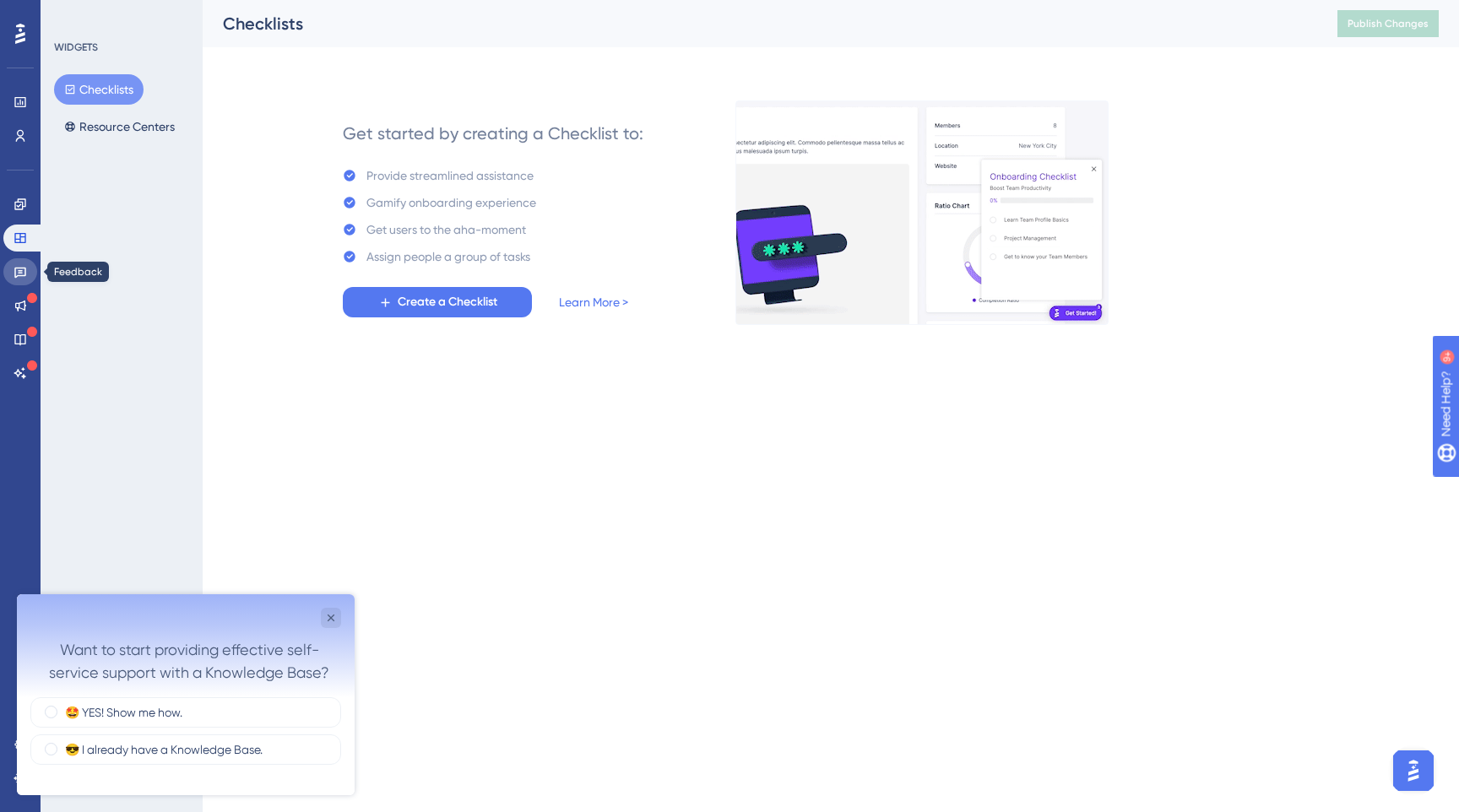
click at [18, 266] on icon at bounding box center [20, 272] width 14 height 14
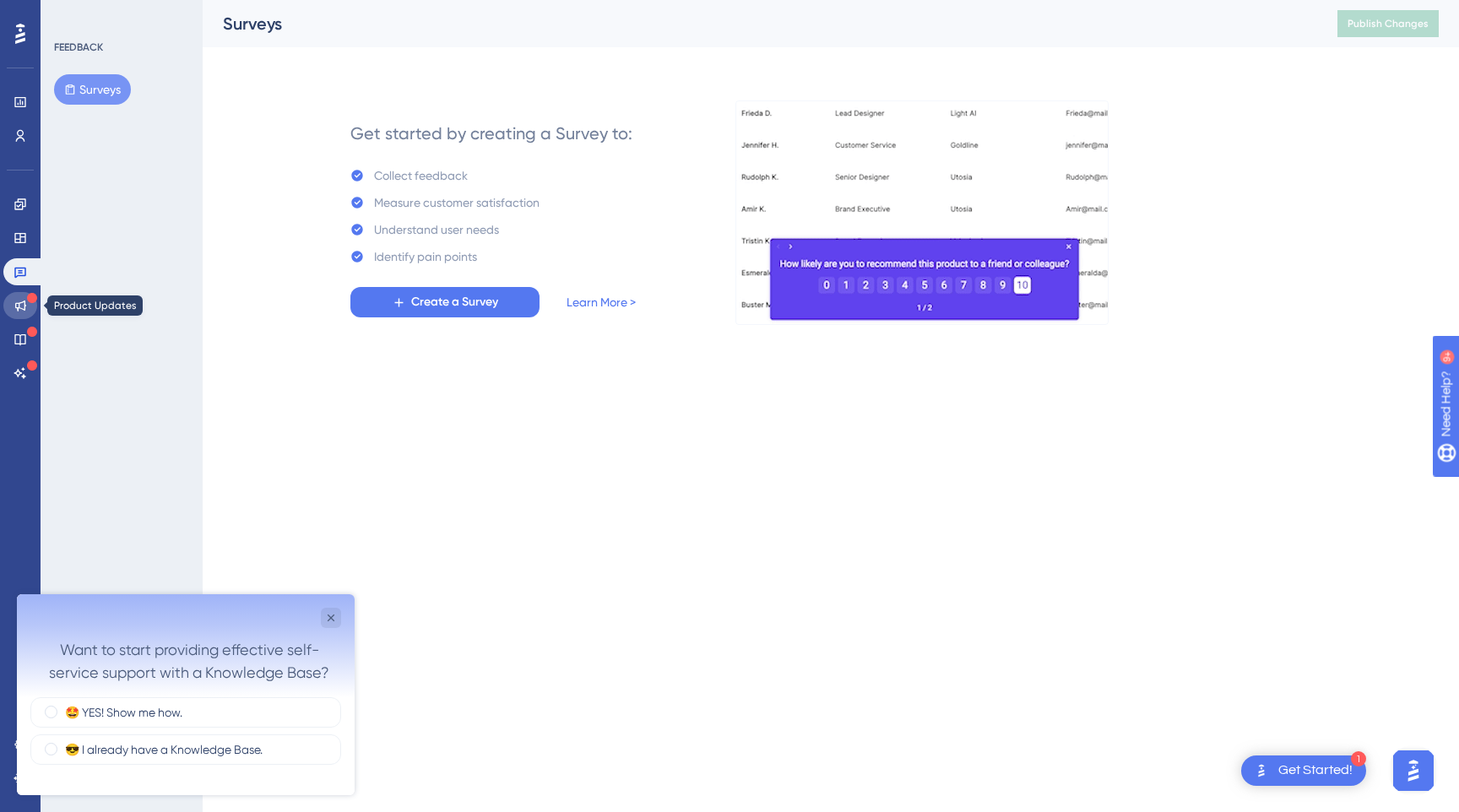
click at [22, 310] on icon at bounding box center [20, 305] width 14 height 14
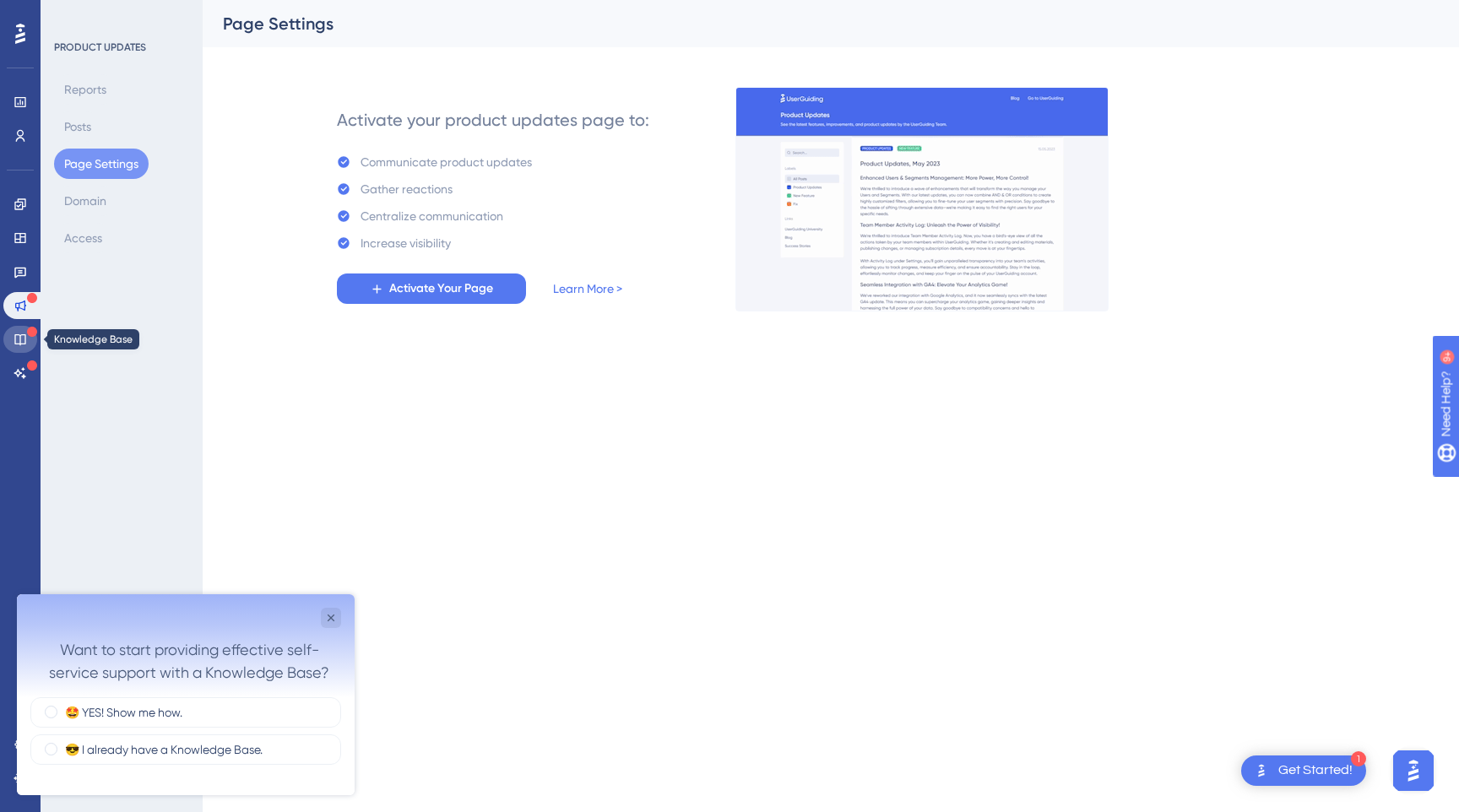
click at [22, 333] on icon at bounding box center [20, 339] width 14 height 14
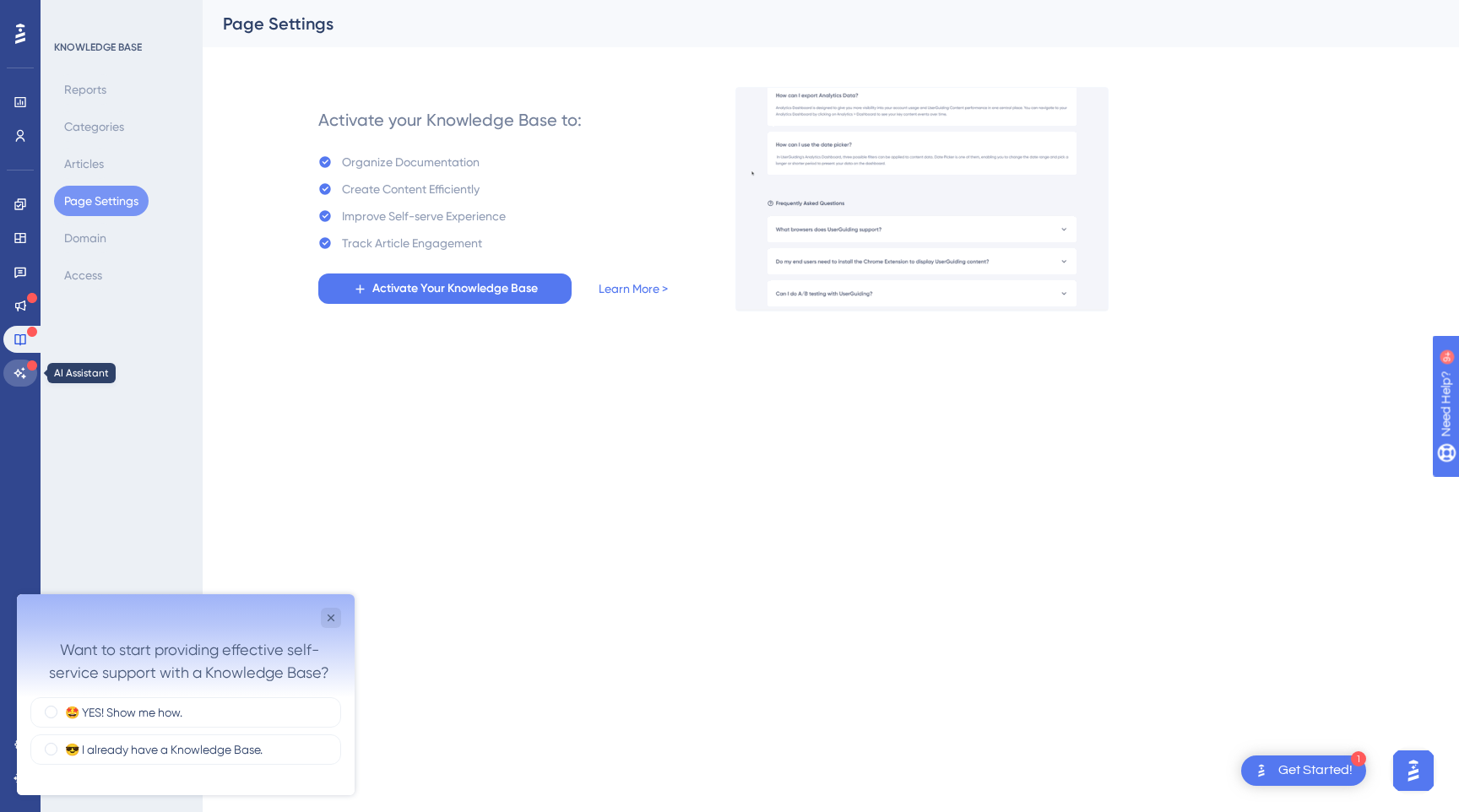
click at [24, 370] on icon at bounding box center [20, 373] width 14 height 14
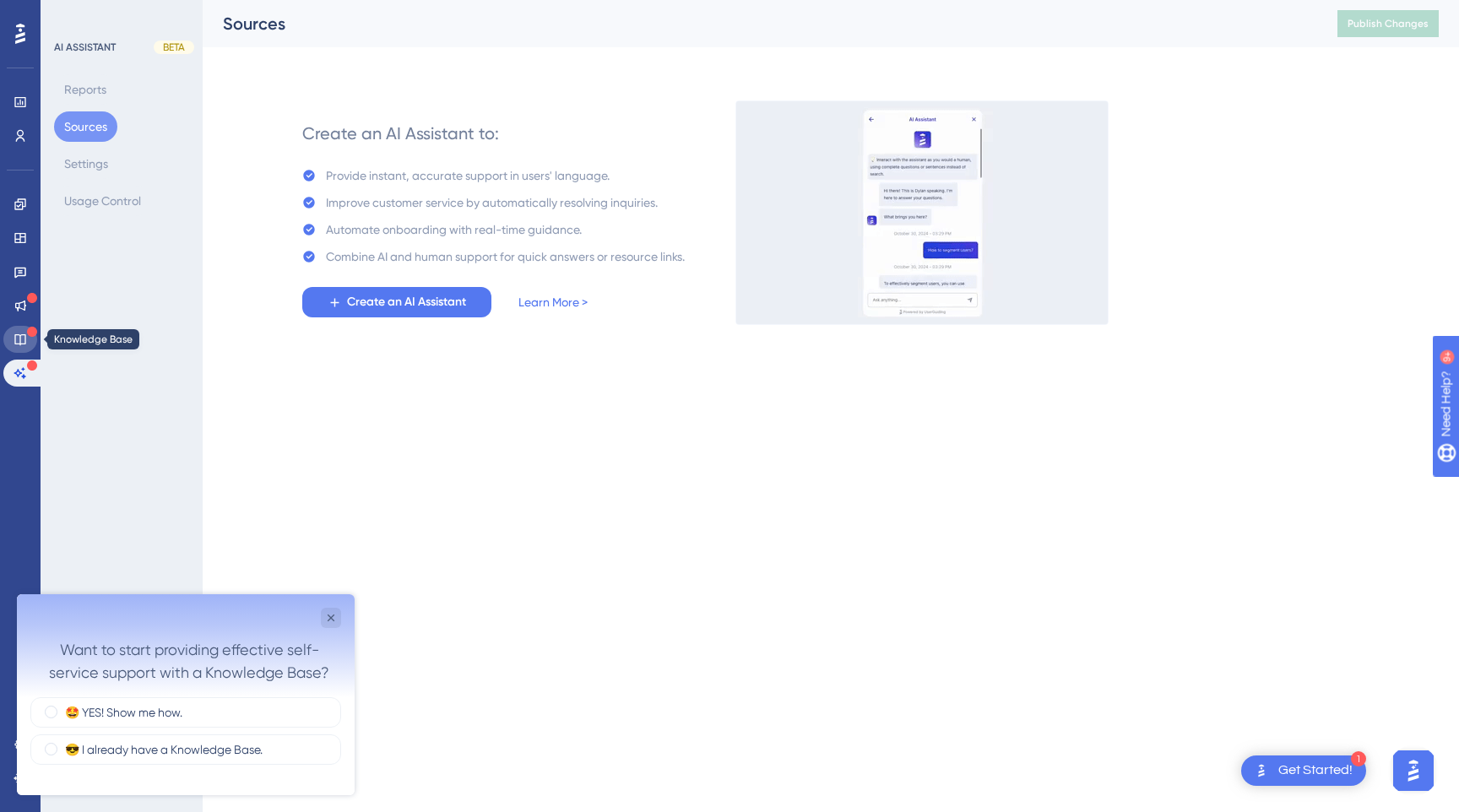
click at [28, 343] on link at bounding box center [20, 339] width 34 height 27
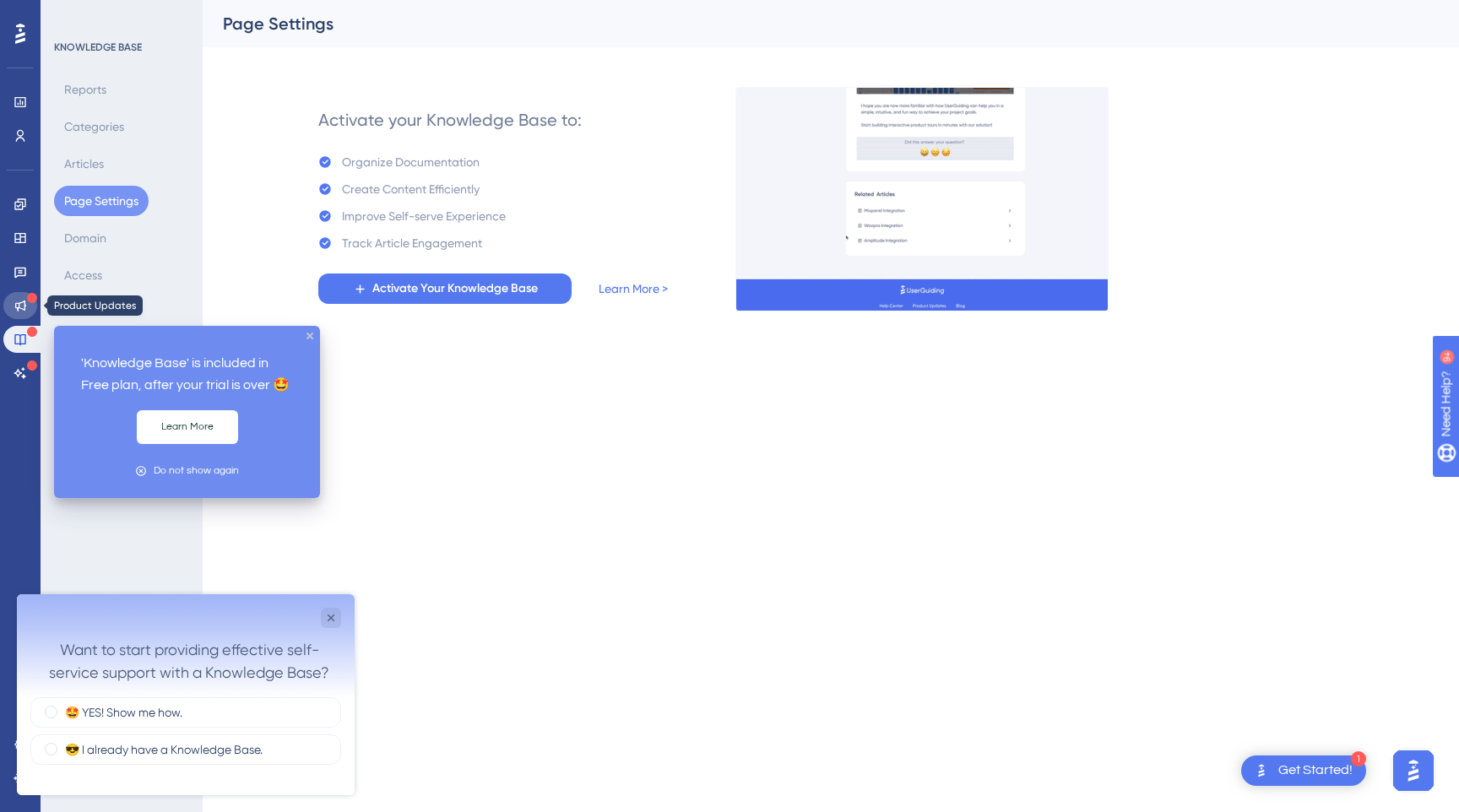
click at [22, 295] on link at bounding box center [20, 305] width 34 height 27
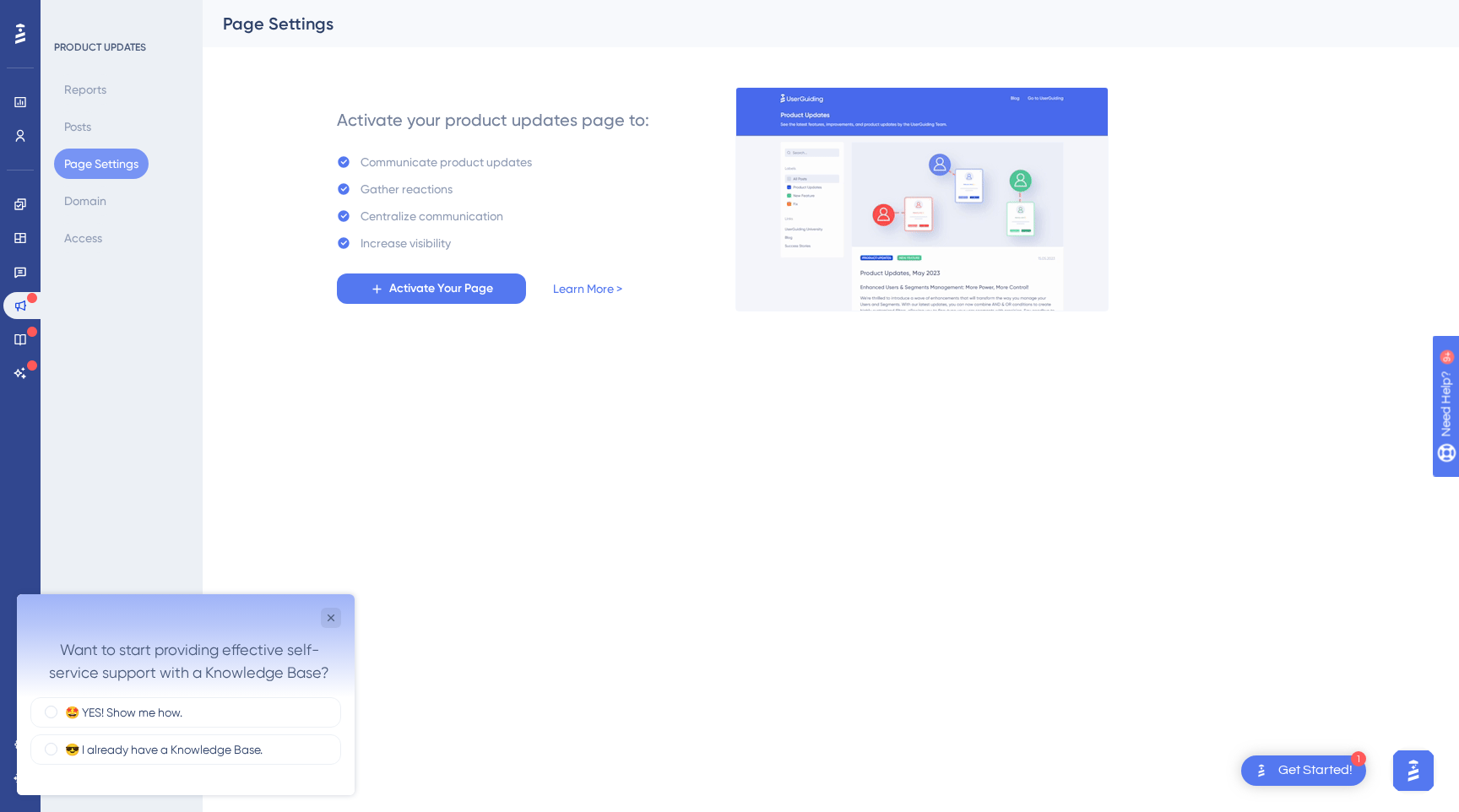
click at [698, 365] on html "1 Get Started! Performance Users Engagement Widgets Feedback Product Updates Kn…" at bounding box center [729, 182] width 1459 height 365
click at [329, 618] on icon "Close survey" at bounding box center [331, 618] width 14 height 14
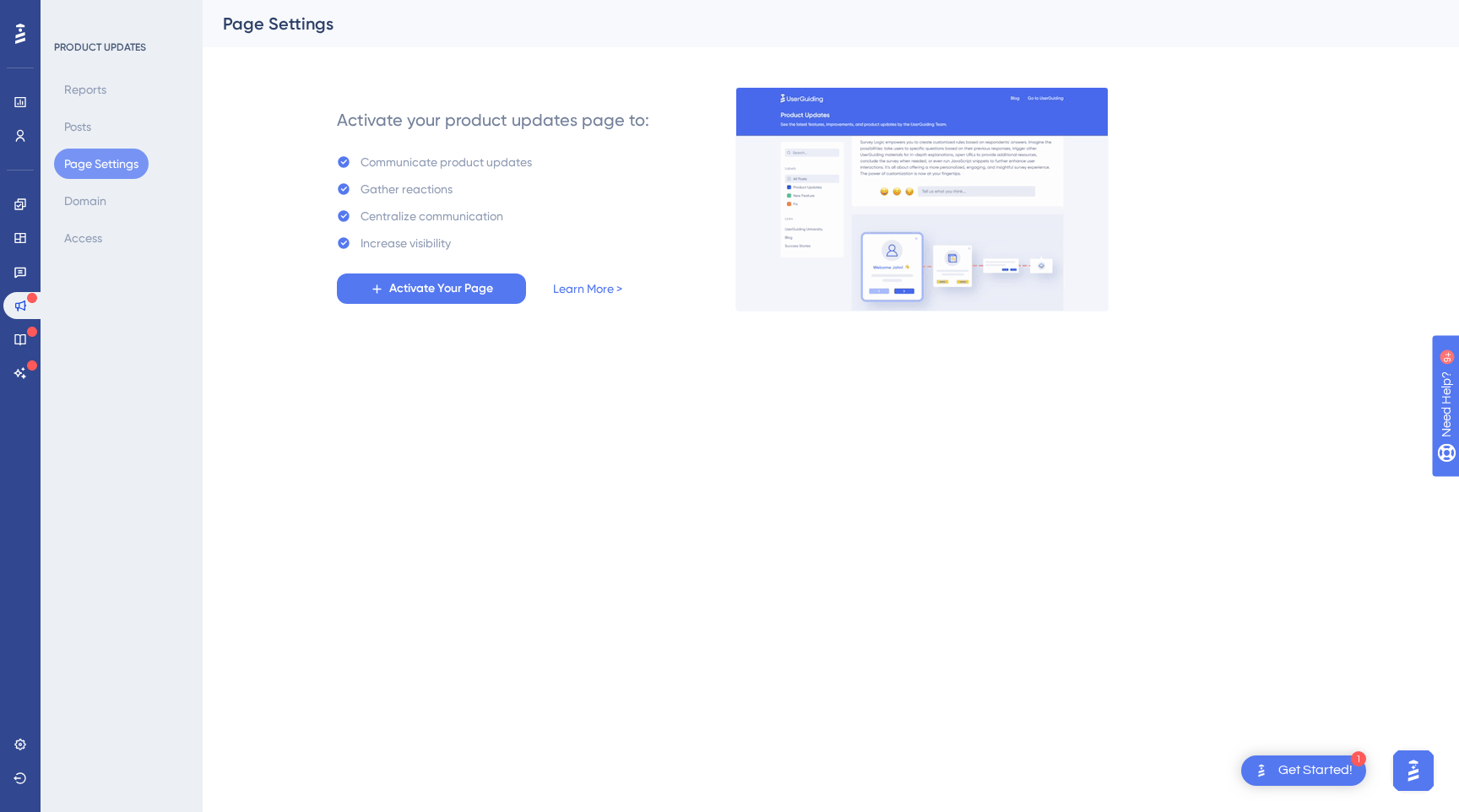
click at [1315, 759] on div "1 Get Started!" at bounding box center [1304, 771] width 125 height 30
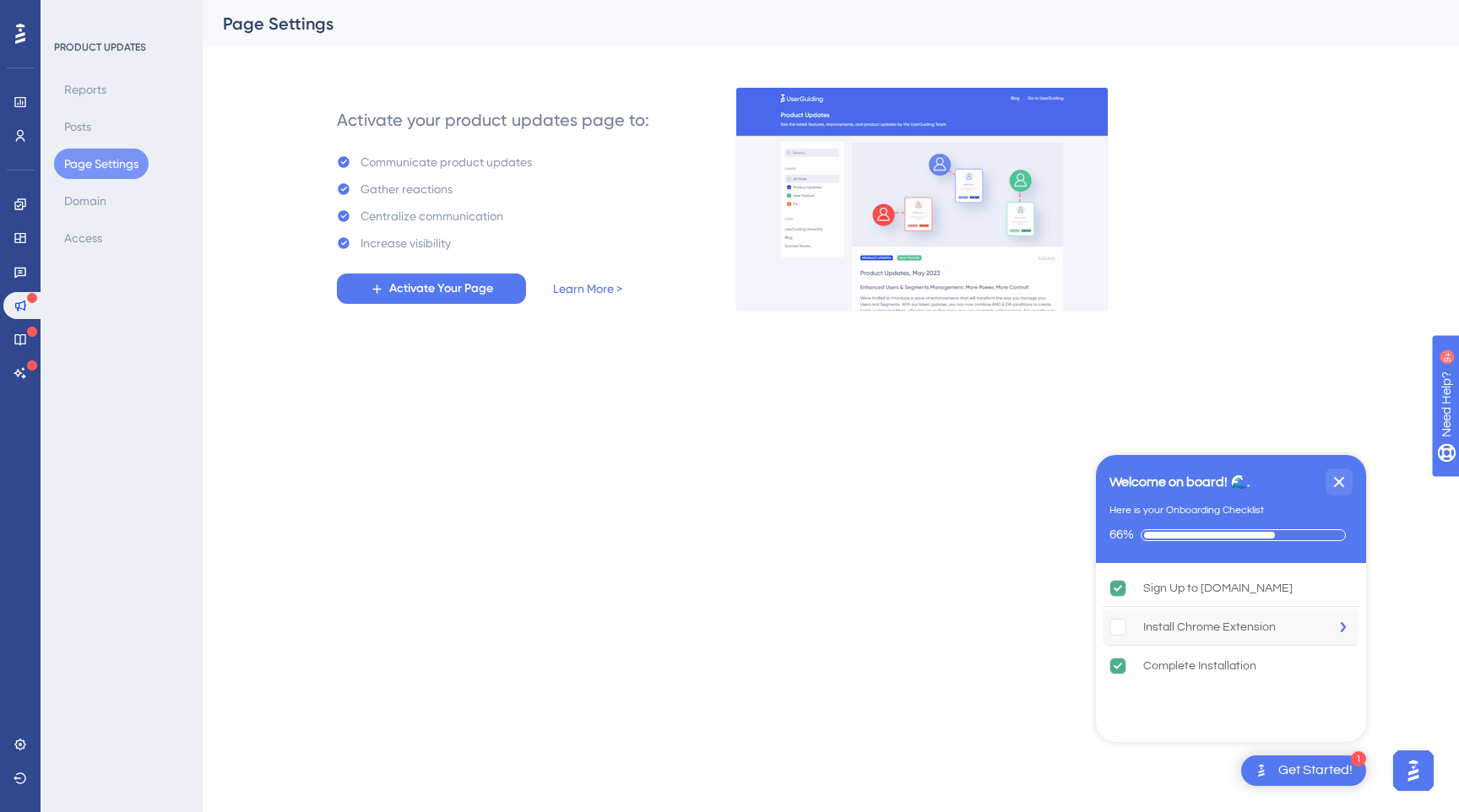
click at [1331, 619] on div "Install Chrome Extension" at bounding box center [1230, 627] width 256 height 37
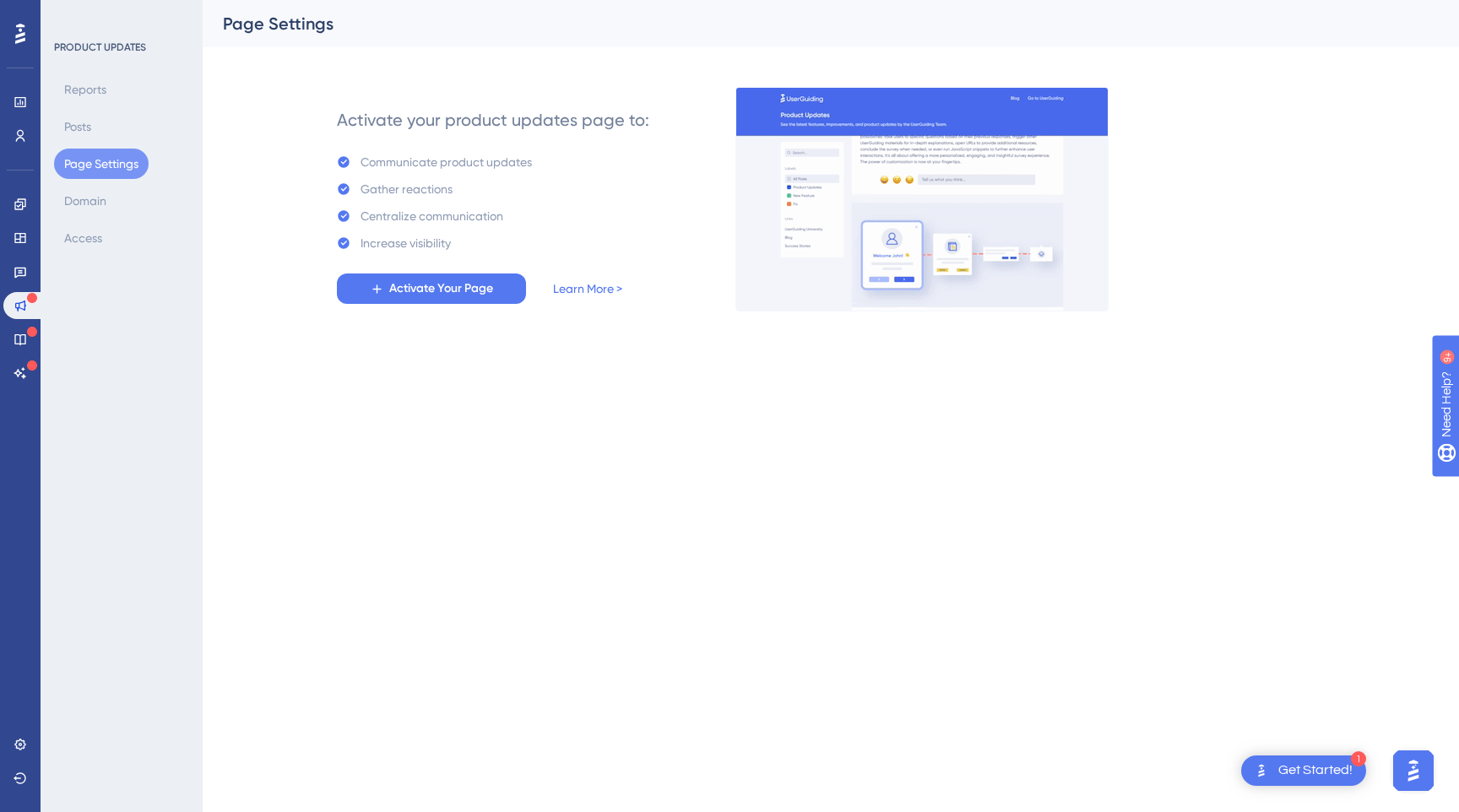
click at [1409, 777] on img "Open AI Assistant Launcher" at bounding box center [1413, 771] width 30 height 30
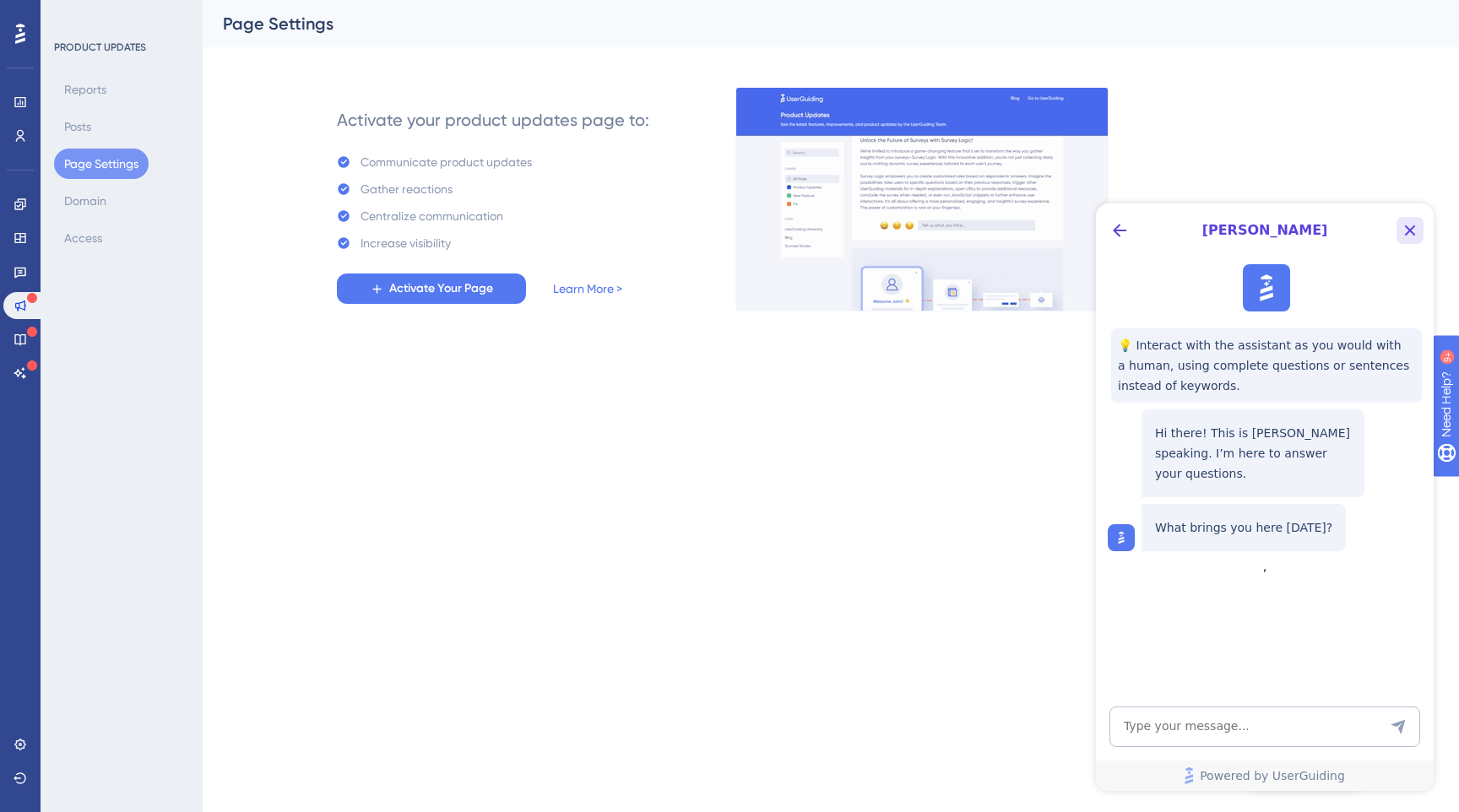
click at [1416, 228] on icon "Close Button" at bounding box center [1410, 230] width 20 height 20
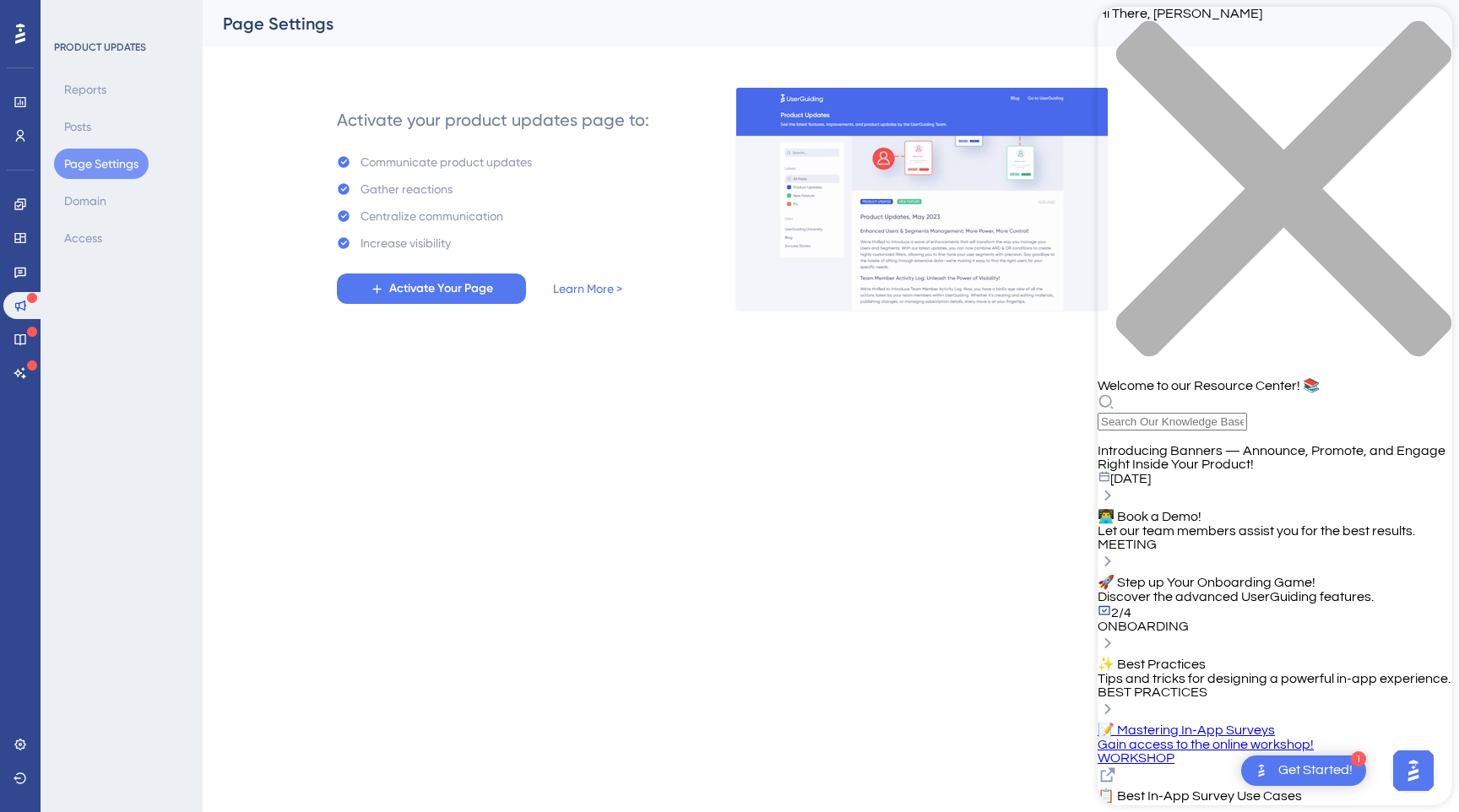
click at [1422, 27] on div "close resource center" at bounding box center [1275, 198] width 355 height 357
